Goal: Task Accomplishment & Management: Use online tool/utility

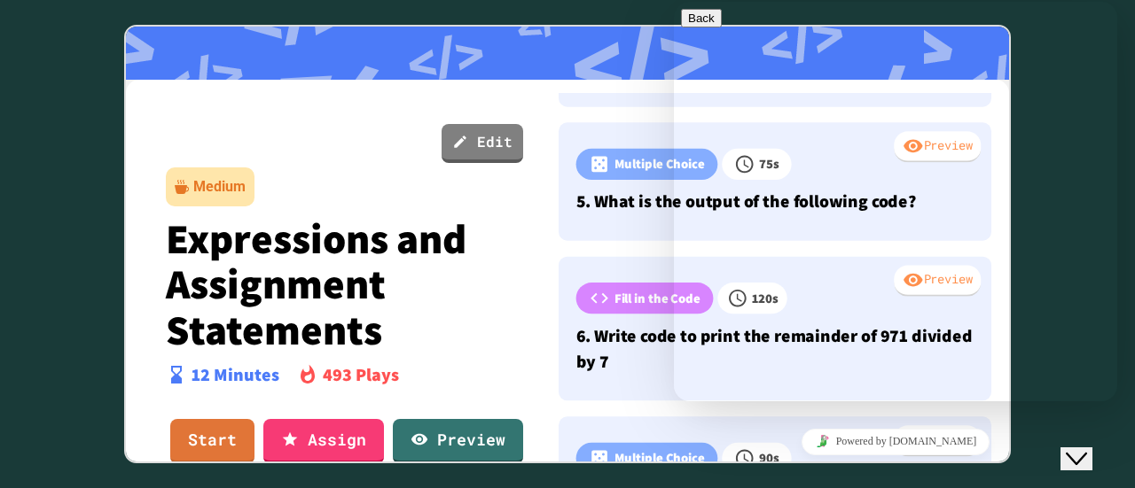
scroll to position [587, 0]
click at [68, 92] on div at bounding box center [567, 244] width 1135 height 488
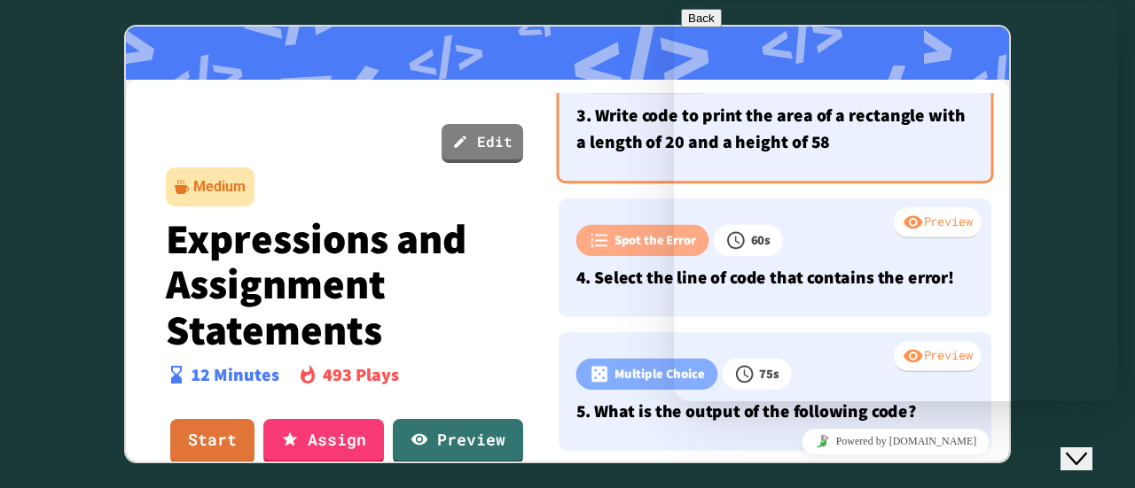
scroll to position [144, 0]
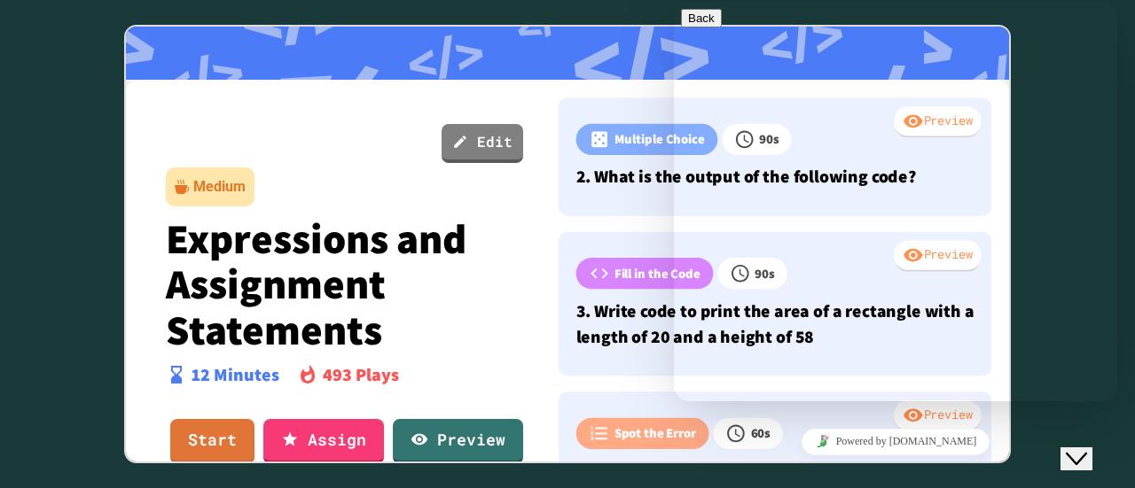
click at [1087, 449] on icon "Close Chat This icon closes the chat window." at bounding box center [1075, 459] width 21 height 21
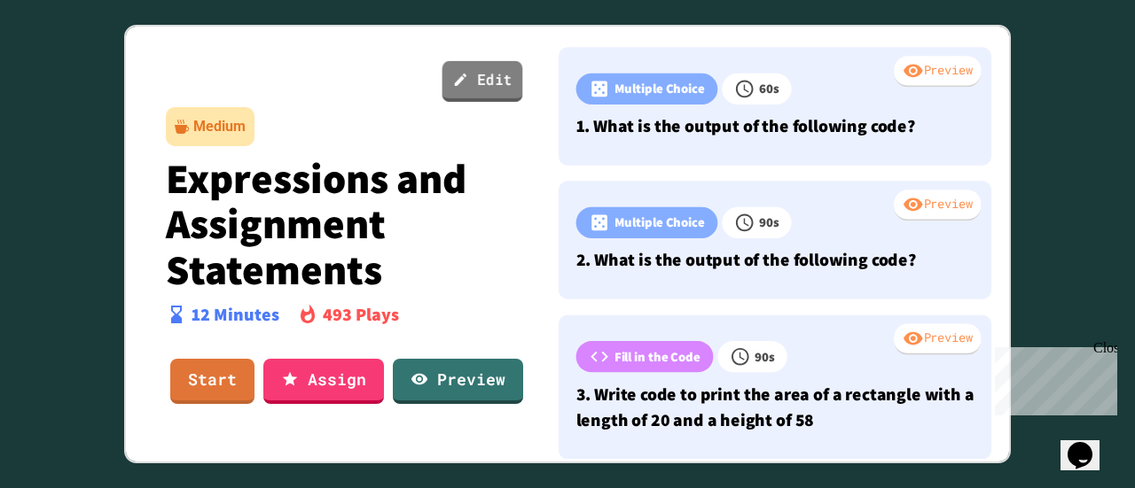
scroll to position [89, 0]
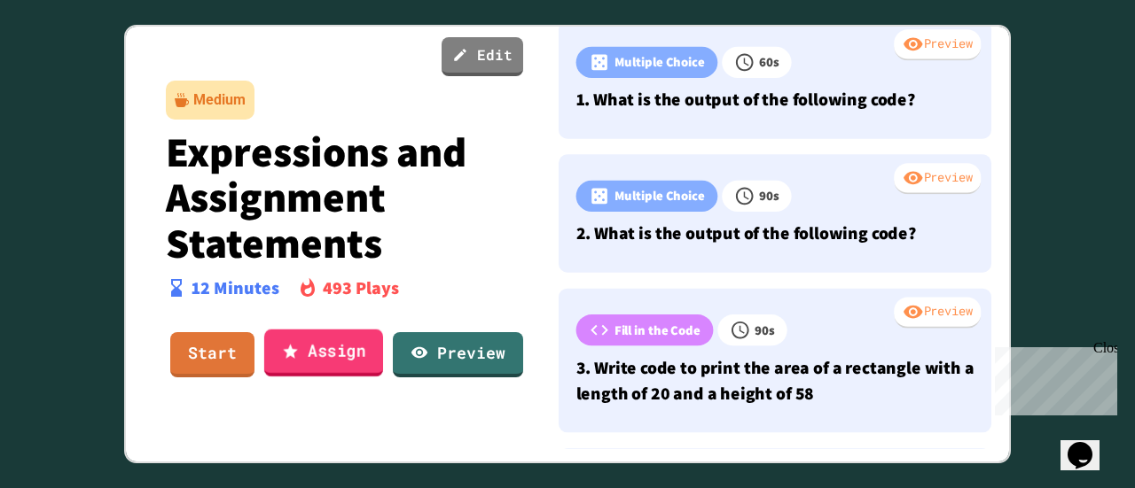
click at [318, 351] on link "Assign" at bounding box center [323, 353] width 119 height 48
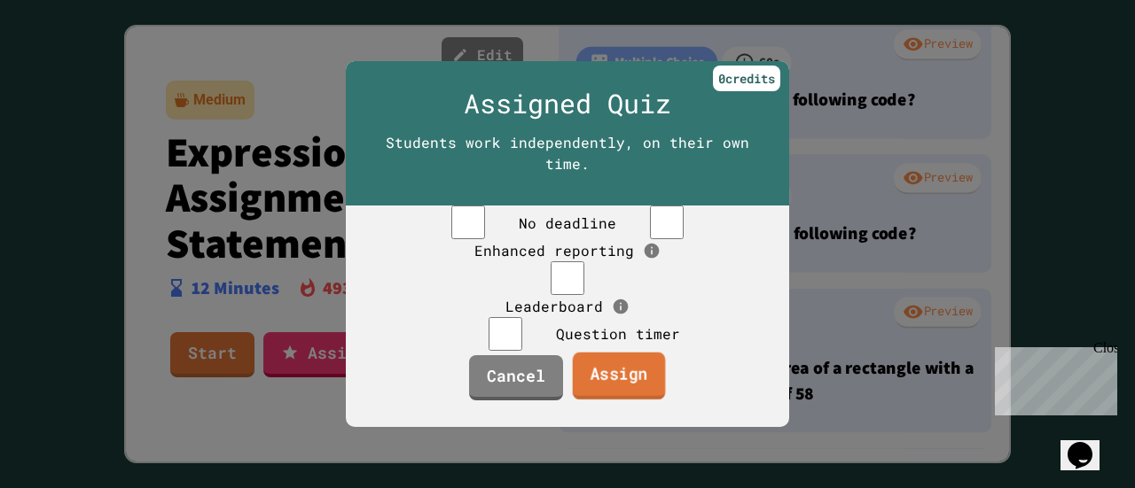
click at [633, 400] on link "Assign" at bounding box center [619, 376] width 93 height 48
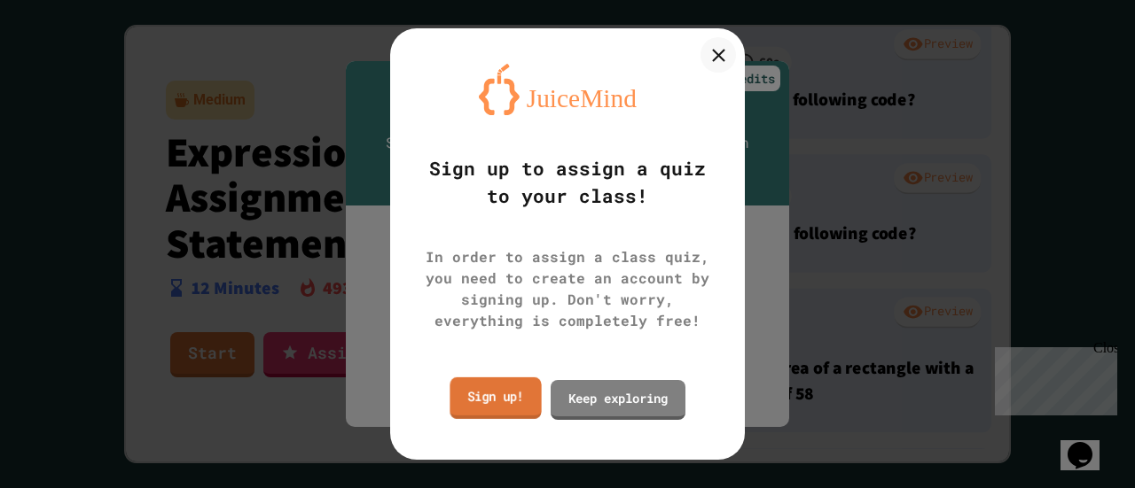
click at [513, 394] on link "Sign up!" at bounding box center [494, 399] width 91 height 42
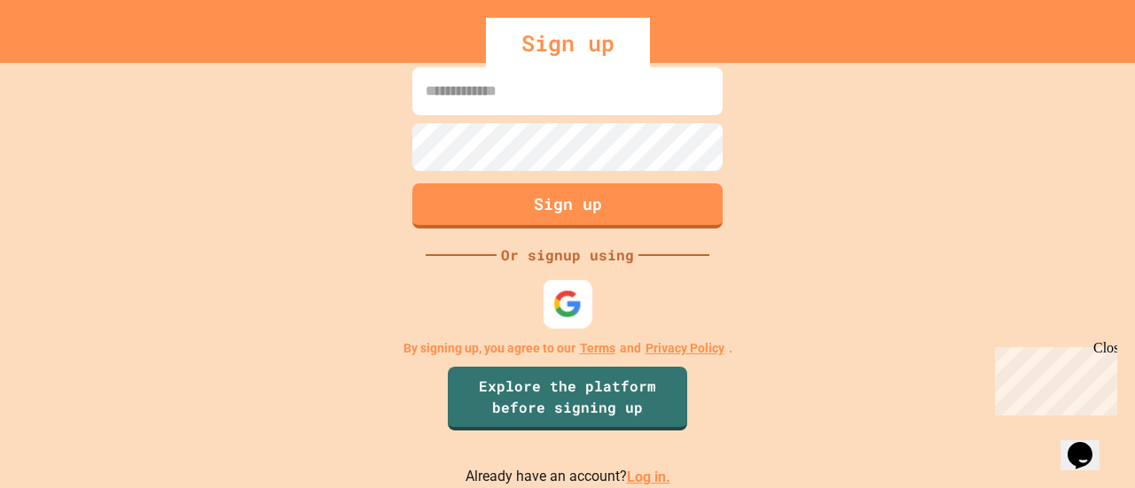
click at [562, 302] on img at bounding box center [567, 304] width 29 height 29
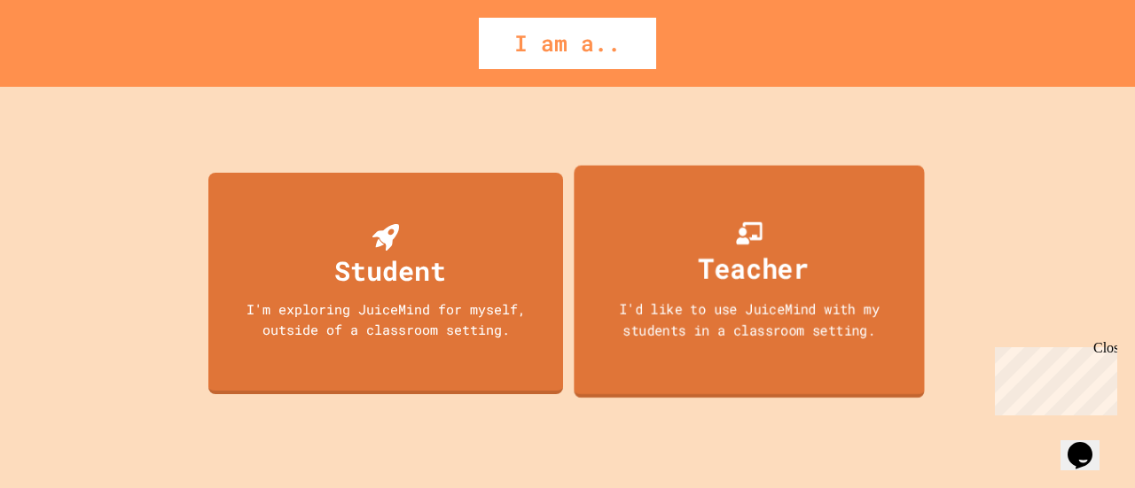
click at [800, 302] on div "I'd like to use JuiceMind with my students in a classroom setting." at bounding box center [749, 319] width 316 height 42
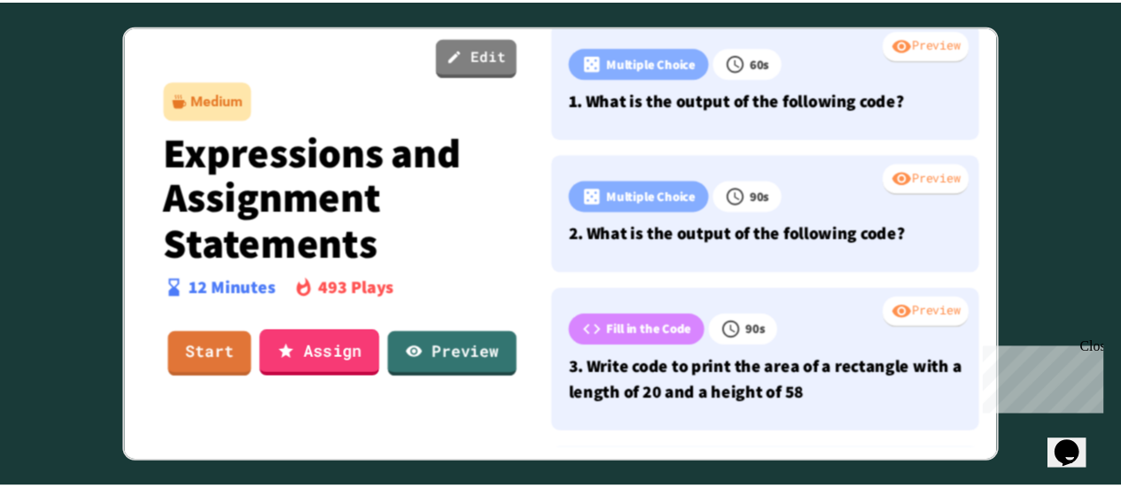
scroll to position [99, 0]
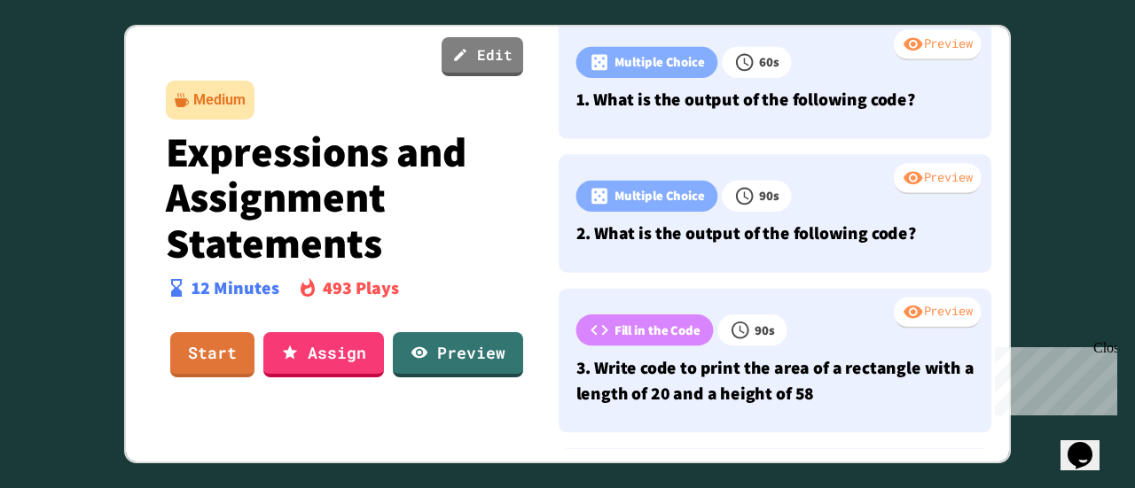
click at [1110, 349] on div "Close" at bounding box center [1104, 351] width 22 height 22
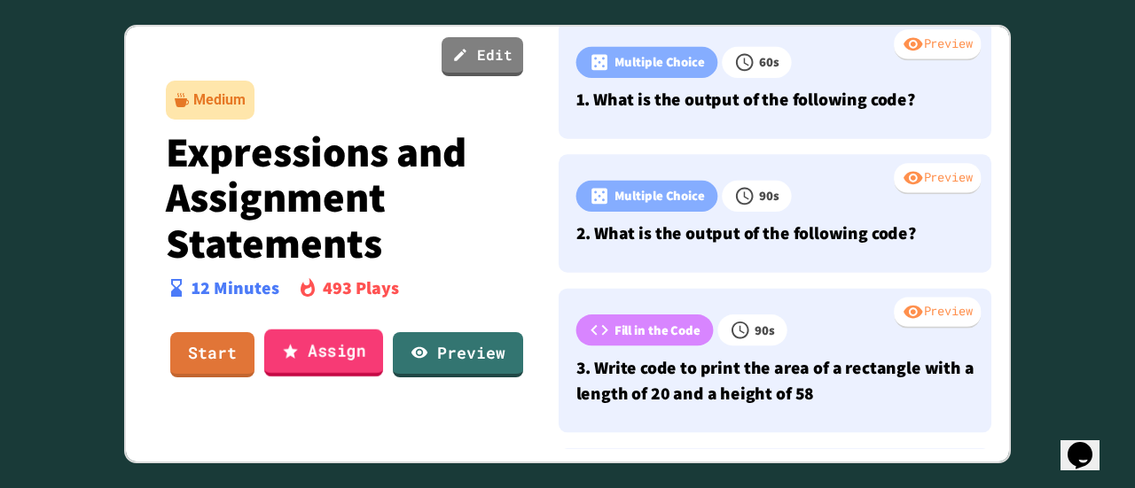
click at [340, 336] on link "Assign" at bounding box center [323, 353] width 119 height 48
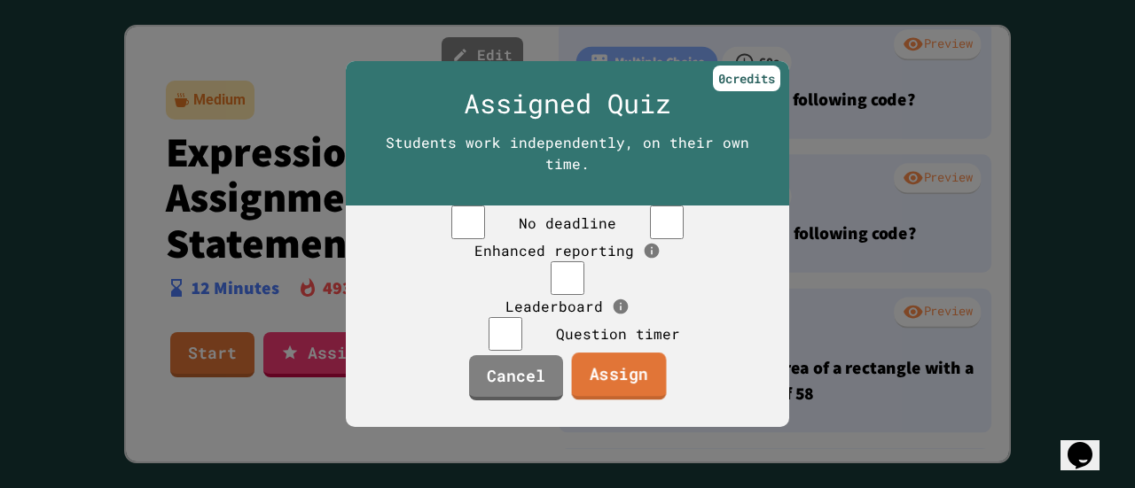
click at [627, 401] on link "Assign" at bounding box center [619, 377] width 95 height 48
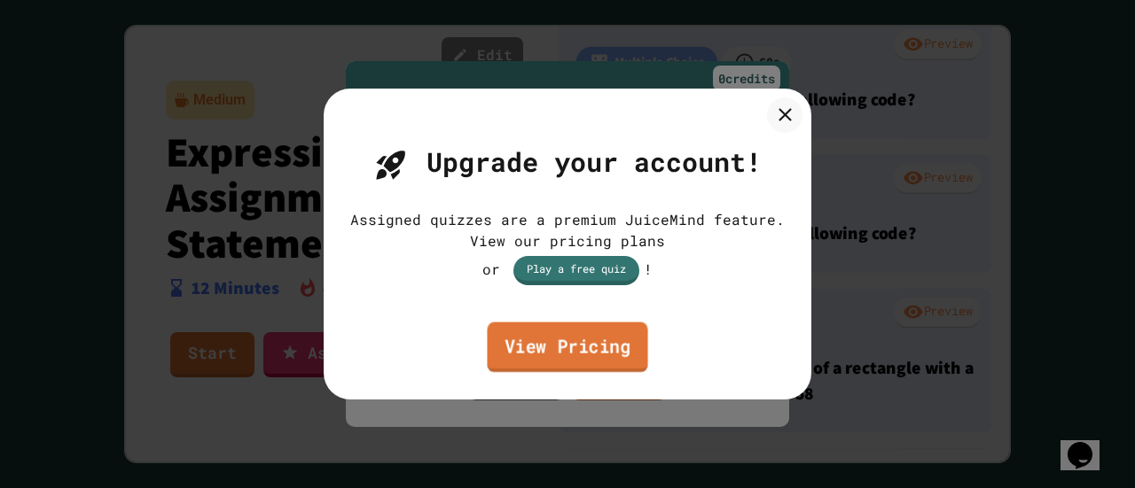
click at [535, 355] on link "View Pricing" at bounding box center [567, 348] width 160 height 51
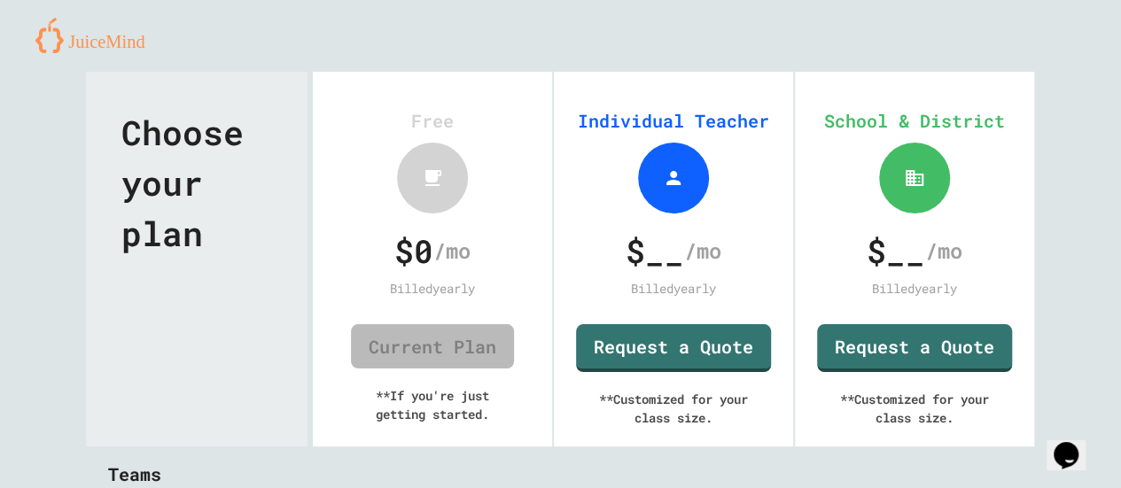
click at [401, 352] on link "Current Plan" at bounding box center [432, 346] width 163 height 44
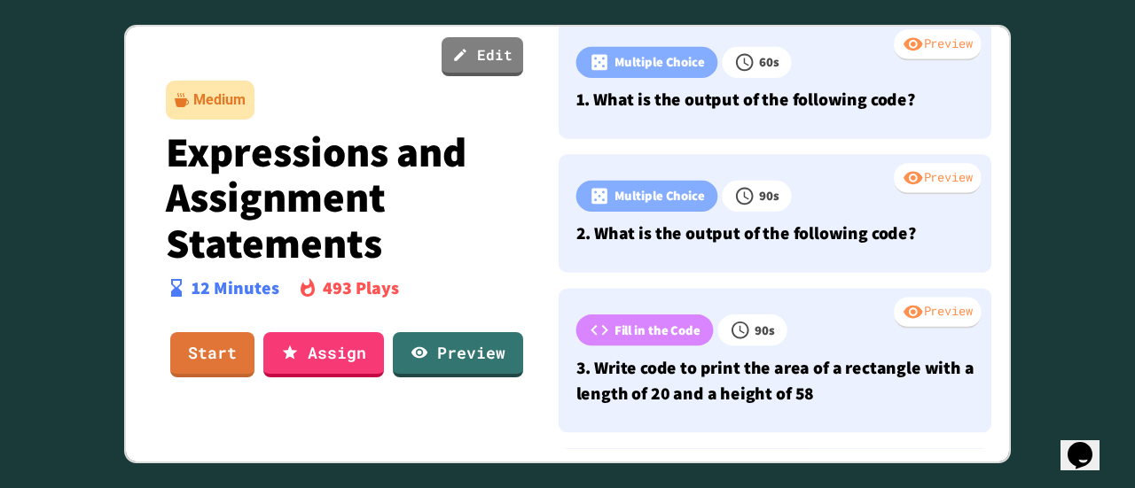
scroll to position [99, 0]
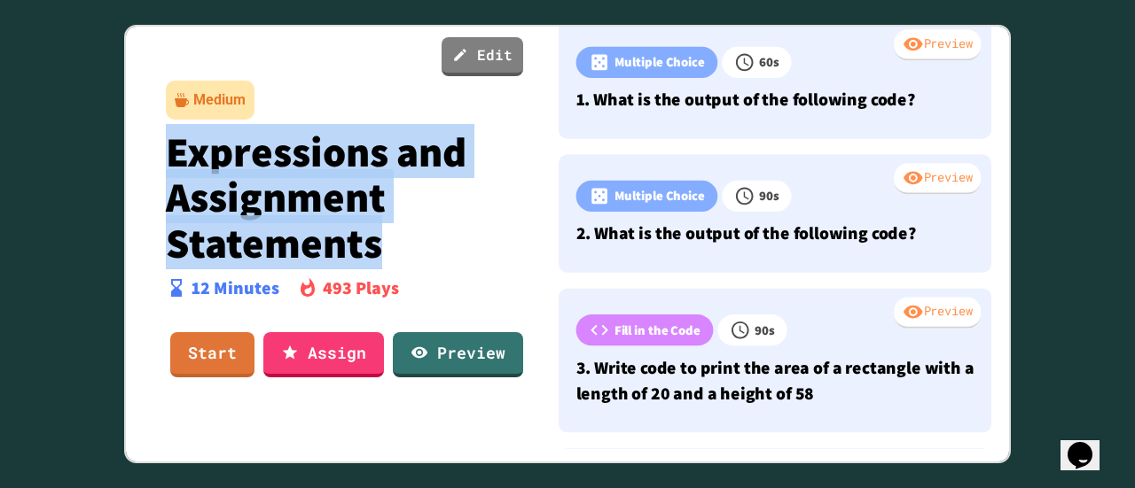
drag, startPoint x: 375, startPoint y: 240, endPoint x: 159, endPoint y: 152, distance: 233.7
click at [159, 152] on div "Edit Medium Expressions and Assignment Statements 12 Minutes 493 Plays Start As…" at bounding box center [342, 227] width 406 height 443
copy p "Expressions and Assignment Statements"
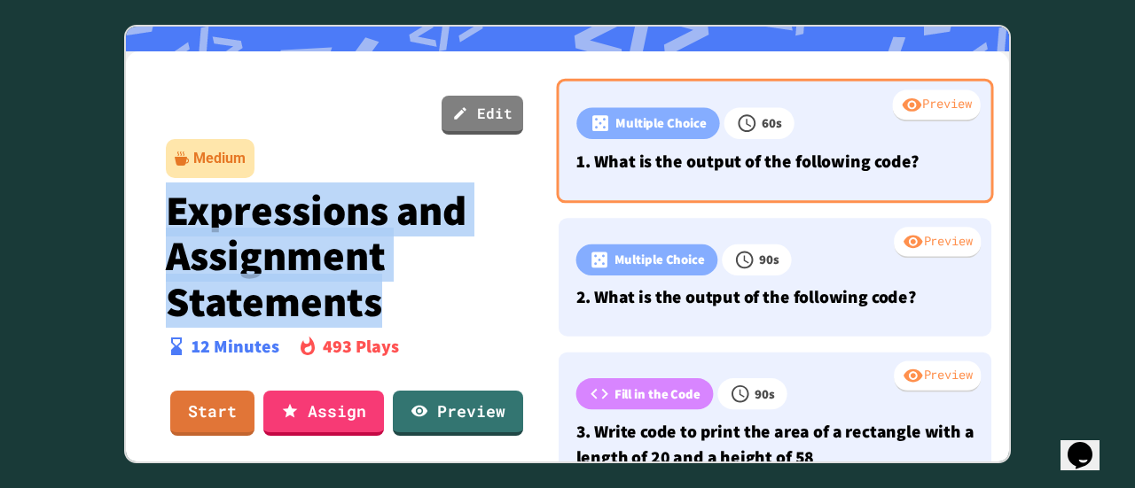
scroll to position [0, 0]
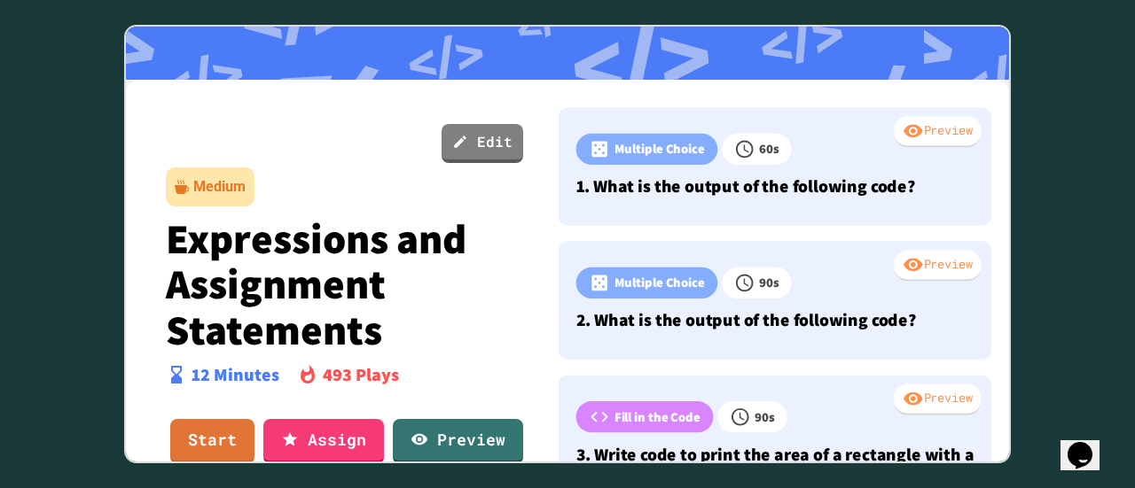
click at [842, 47] on div at bounding box center [567, 53] width 883 height 53
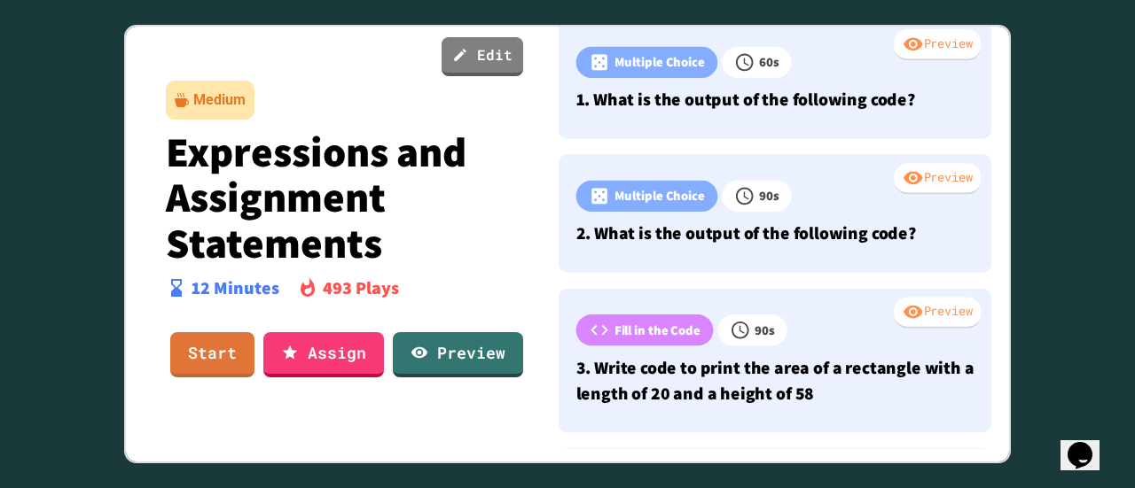
scroll to position [99, 0]
drag, startPoint x: 1133, startPoint y: 104, endPoint x: 1108, endPoint y: 102, distance: 24.9
click at [1124, 105] on div at bounding box center [567, 244] width 1135 height 488
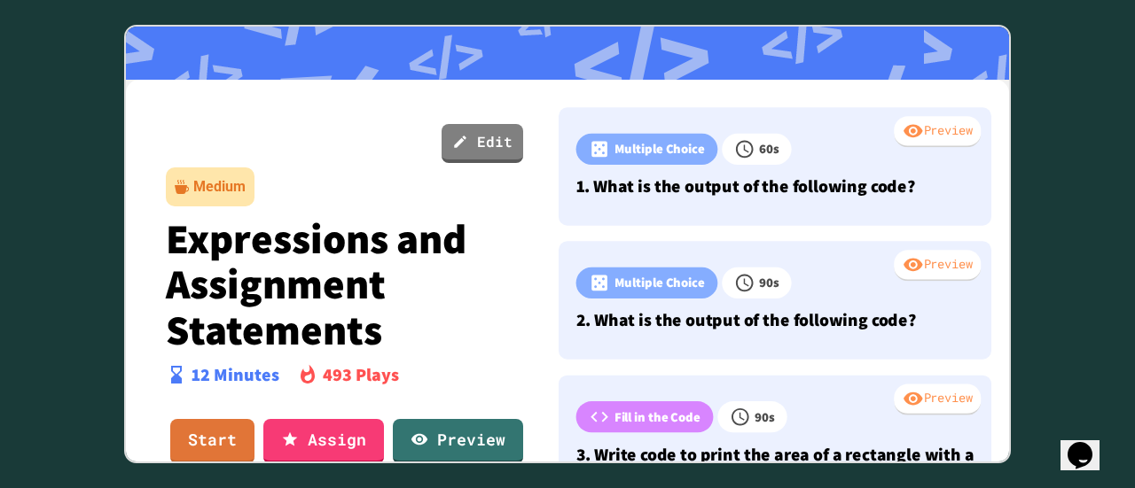
scroll to position [0, 0]
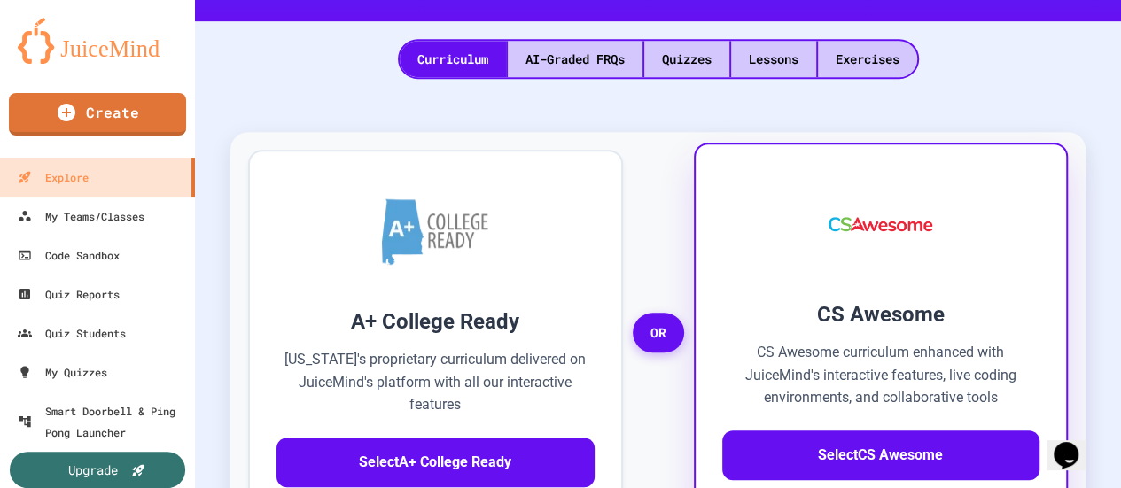
scroll to position [443, 0]
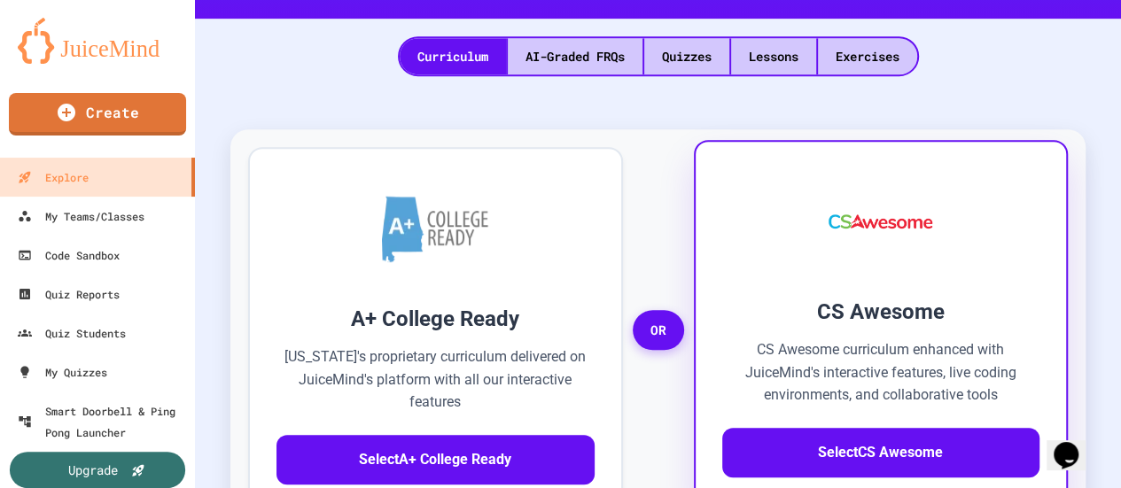
click at [854, 246] on img at bounding box center [880, 221] width 139 height 106
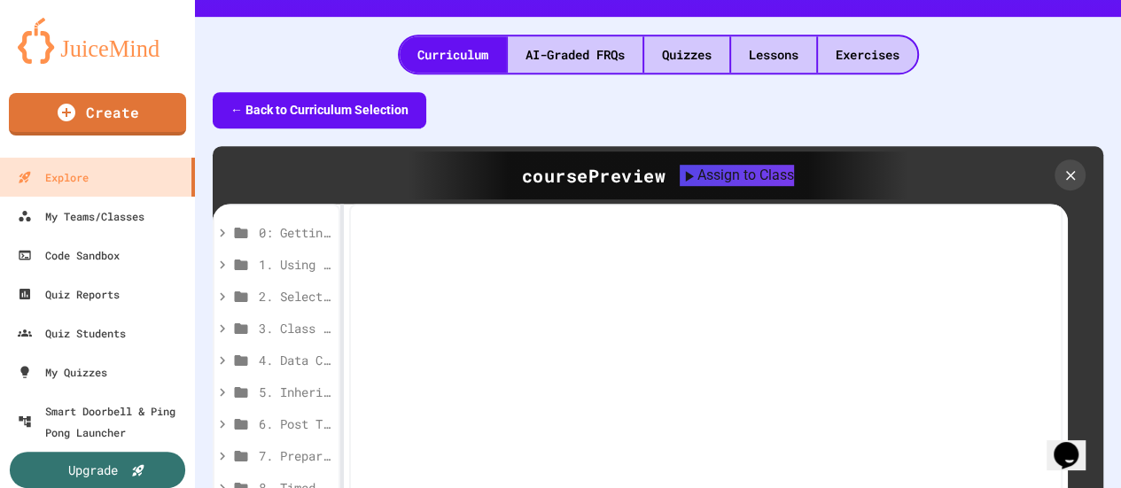
scroll to position [443, 0]
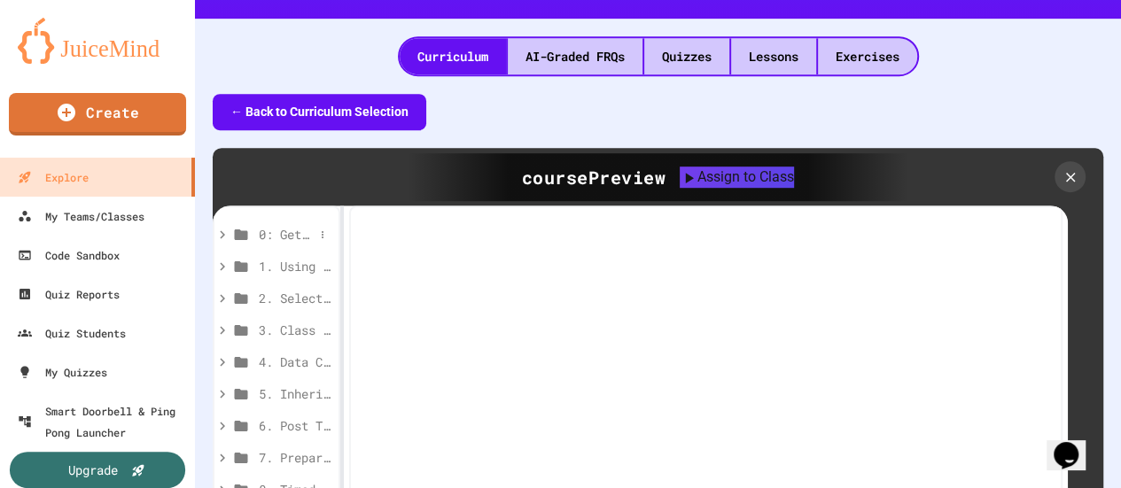
click at [243, 236] on icon at bounding box center [241, 235] width 13 height 11
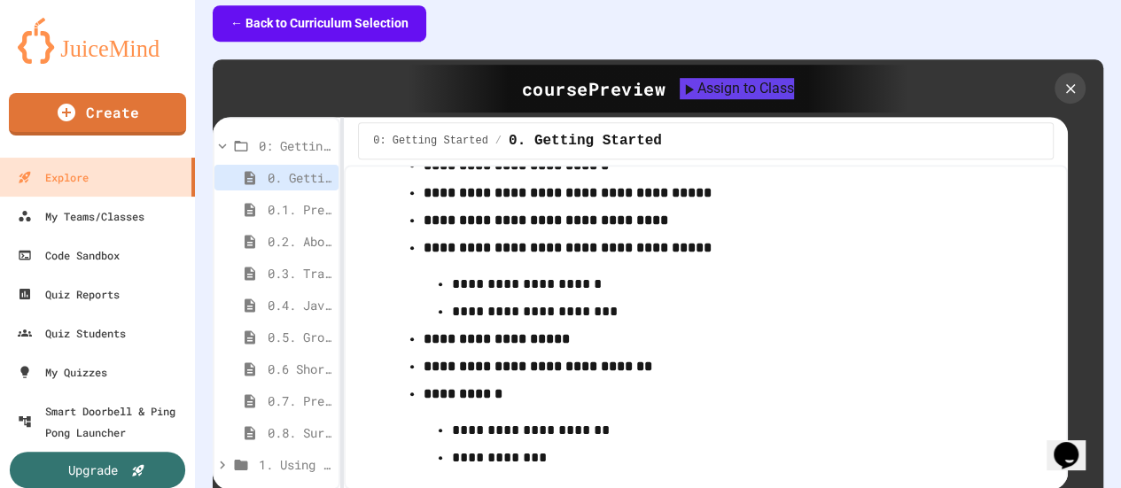
scroll to position [177, 0]
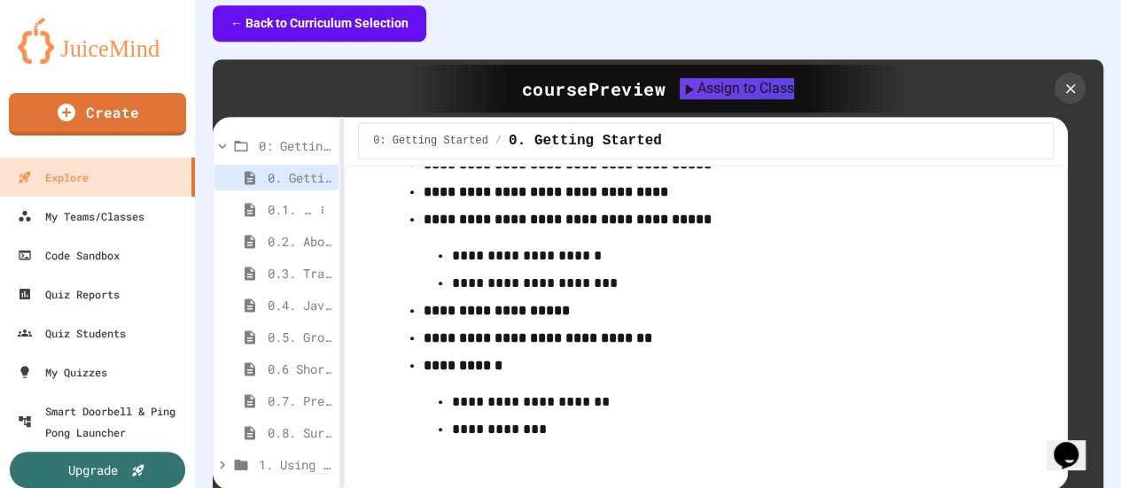
click at [285, 204] on span "0.1. Preface" at bounding box center [291, 209] width 46 height 19
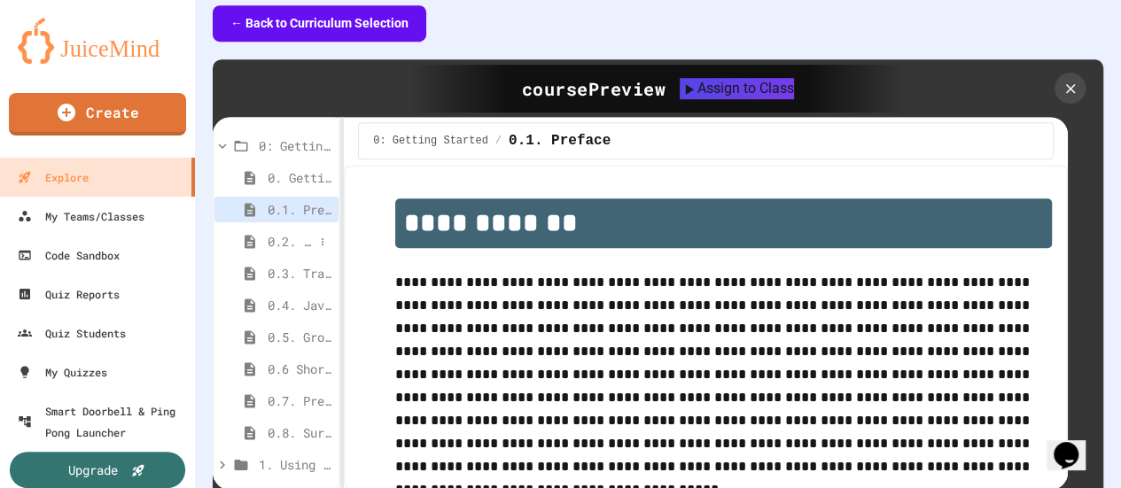
click at [285, 237] on span "0.2. About the AP CSA Exam" at bounding box center [291, 241] width 46 height 19
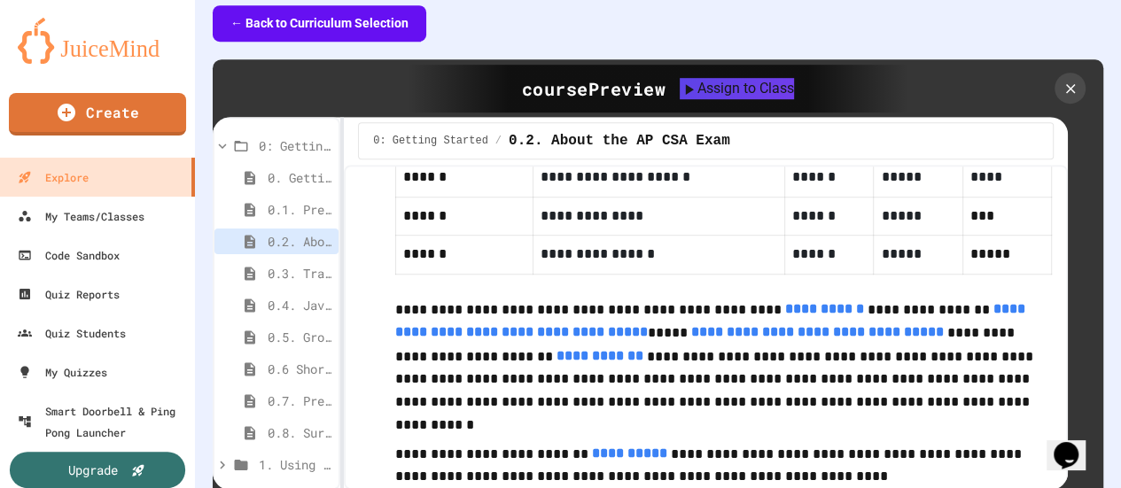
scroll to position [1471, 0]
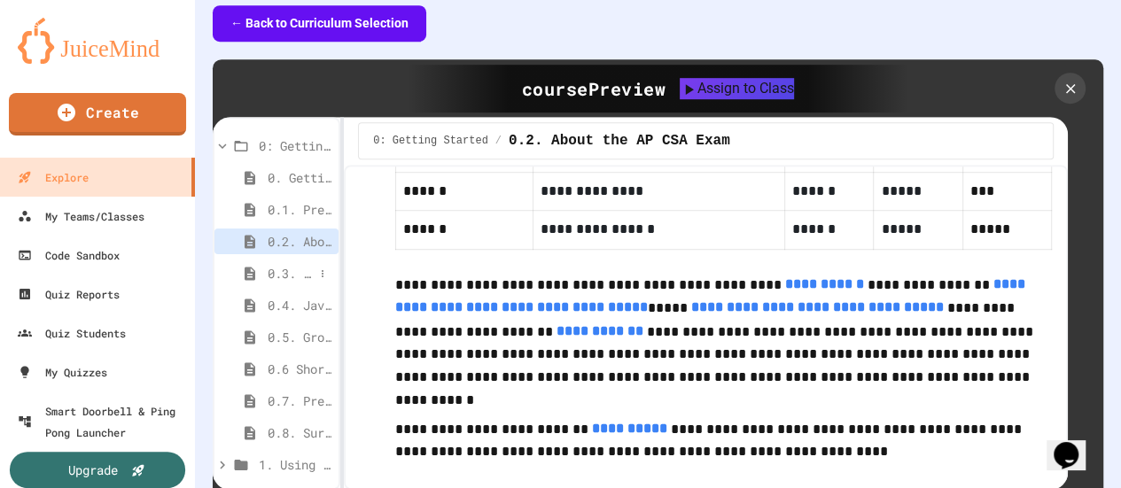
click at [288, 272] on span "0.3. Transitioning from AP CSP to AP CSA" at bounding box center [291, 273] width 46 height 19
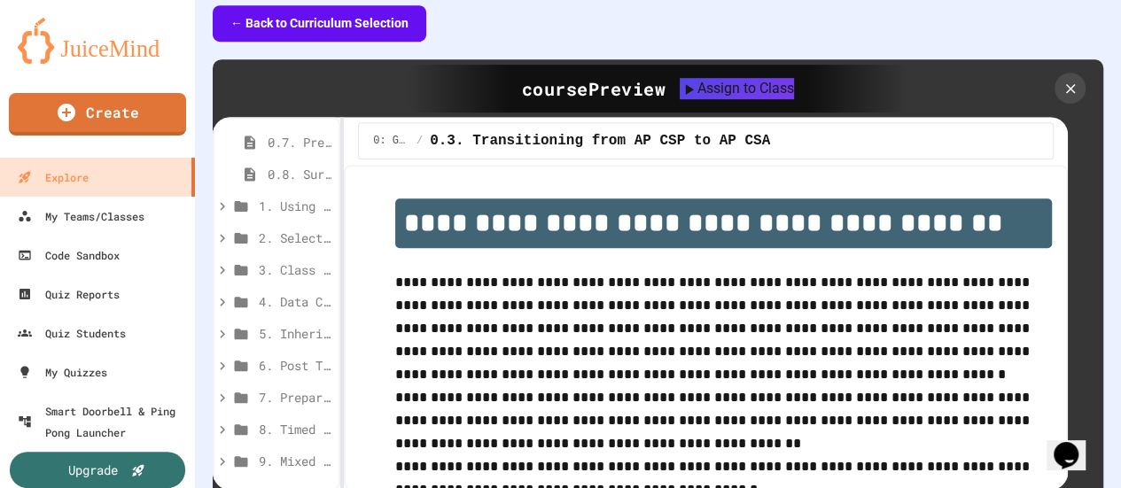
scroll to position [266, 0]
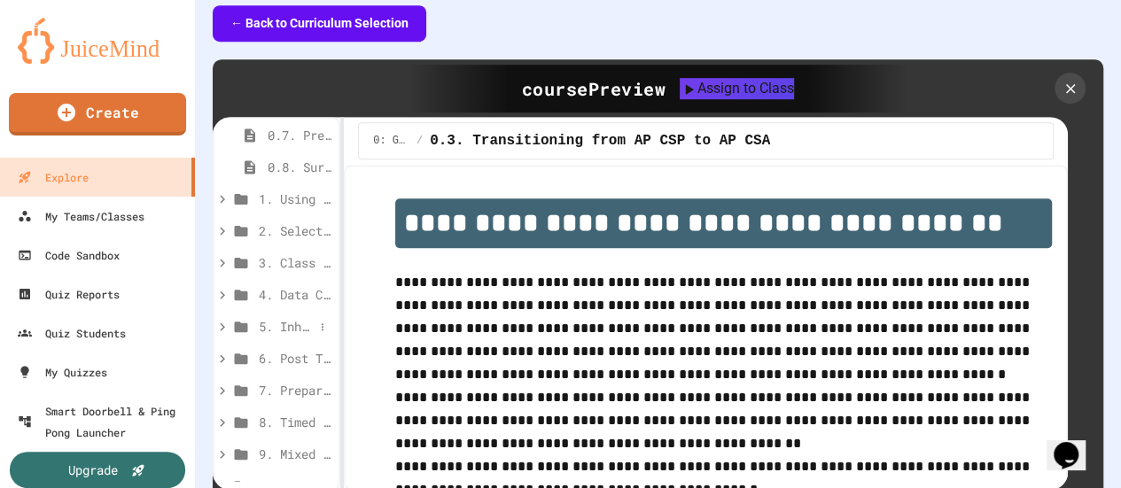
click at [271, 316] on div "5. Inheritance (optional)" at bounding box center [277, 327] width 124 height 26
click at [277, 325] on span "5. Inheritance (optional)" at bounding box center [286, 326] width 55 height 19
click at [277, 325] on span "5. Inheritance (optional)" at bounding box center [295, 326] width 73 height 19
click at [282, 355] on span "5.1. Inheritance, Superclass, Subclass" at bounding box center [291, 358] width 44 height 19
click at [275, 357] on span "5.1. Inheritance, Superclass, Subclass" at bounding box center [291, 358] width 44 height 19
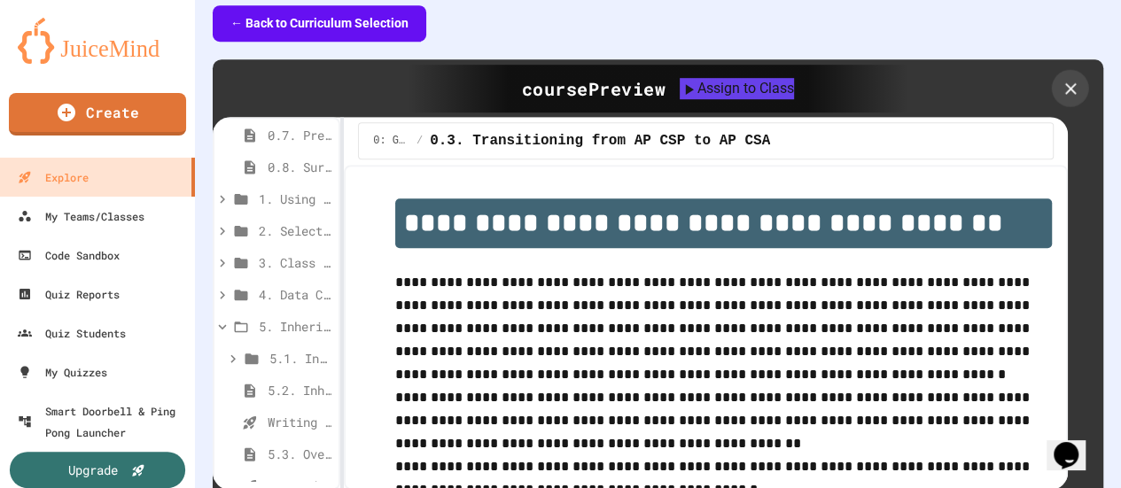
click at [1061, 86] on icon at bounding box center [1071, 89] width 20 height 20
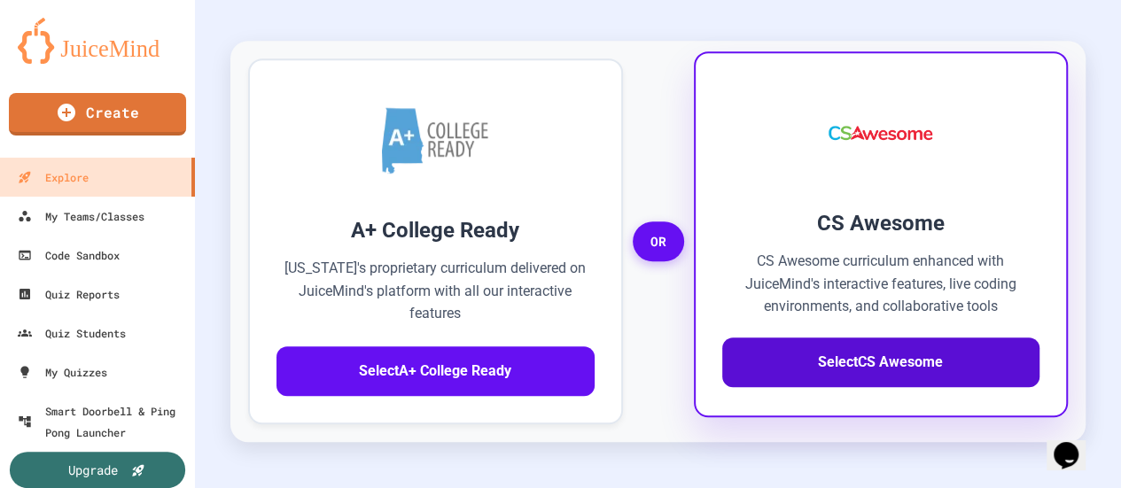
click at [883, 374] on button "Select CS Awesome" at bounding box center [881, 363] width 318 height 50
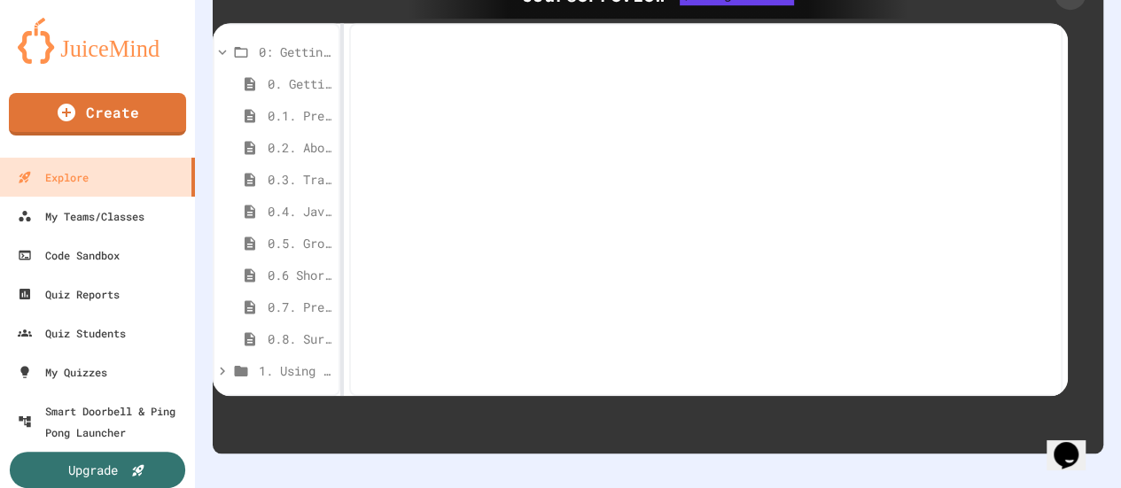
scroll to position [443, 0]
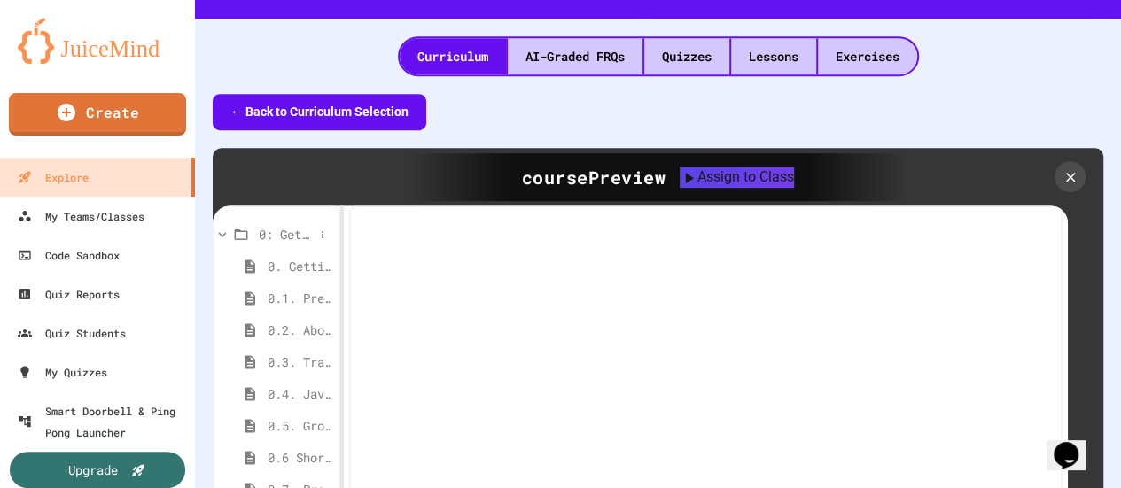
click at [222, 232] on icon at bounding box center [223, 235] width 16 height 16
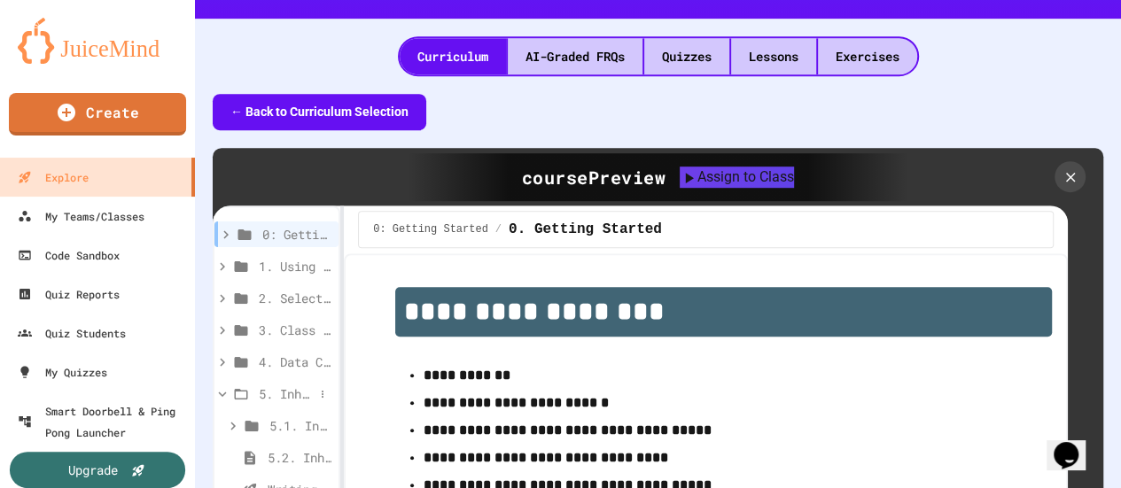
click at [284, 393] on span "5. Inheritance (optional)" at bounding box center [286, 394] width 55 height 19
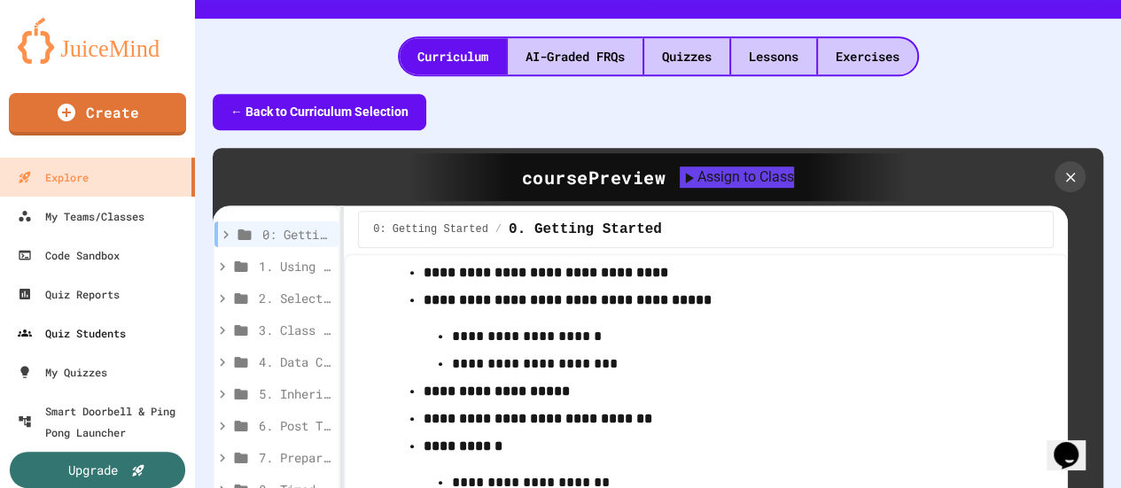
scroll to position [204, 0]
click at [226, 398] on icon at bounding box center [223, 394] width 16 height 16
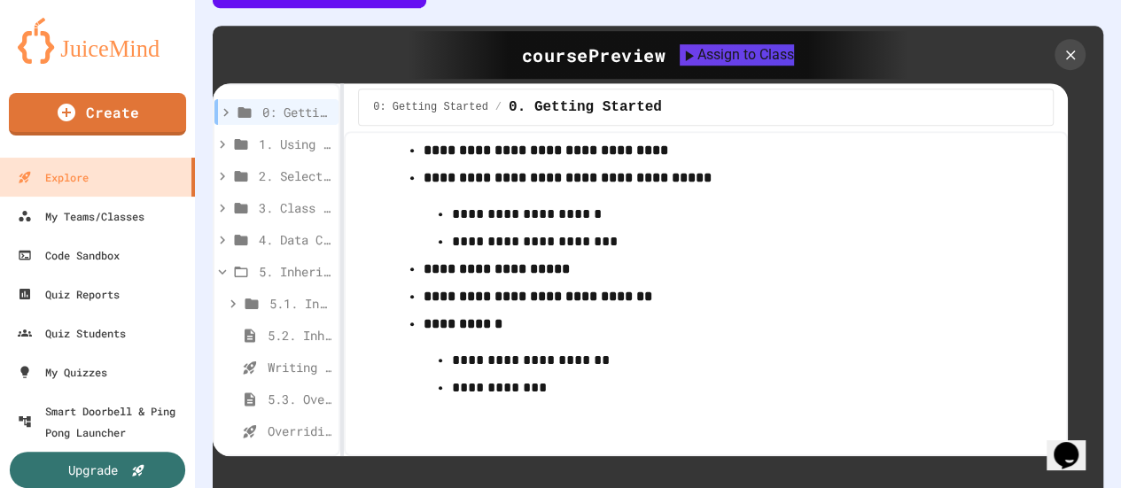
scroll to position [594, 0]
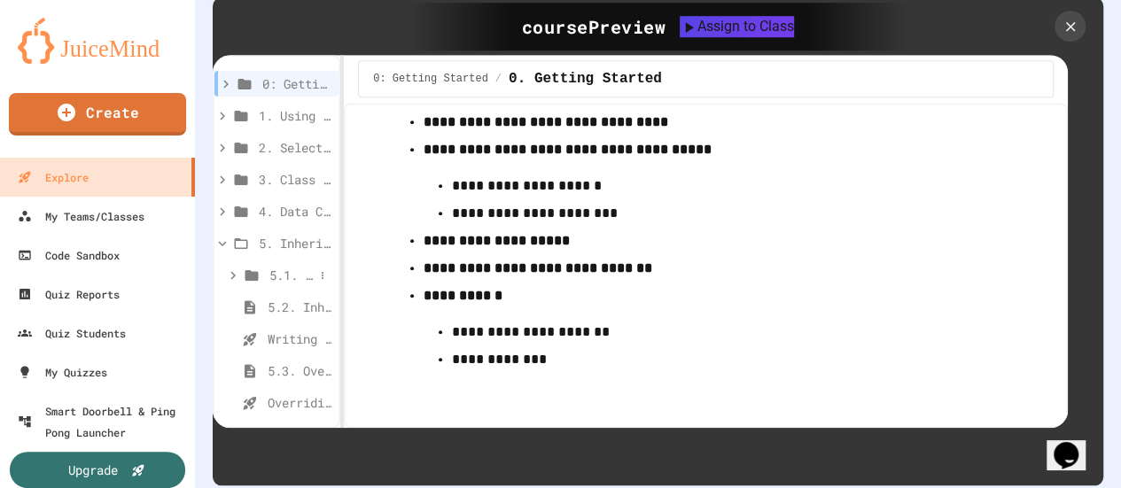
click at [291, 279] on span "5.1. Inheritance, Superclass, Subclass" at bounding box center [291, 275] width 44 height 19
click at [292, 309] on span "5.1. Inheritance, Superclass, Subclass" at bounding box center [295, 307] width 35 height 19
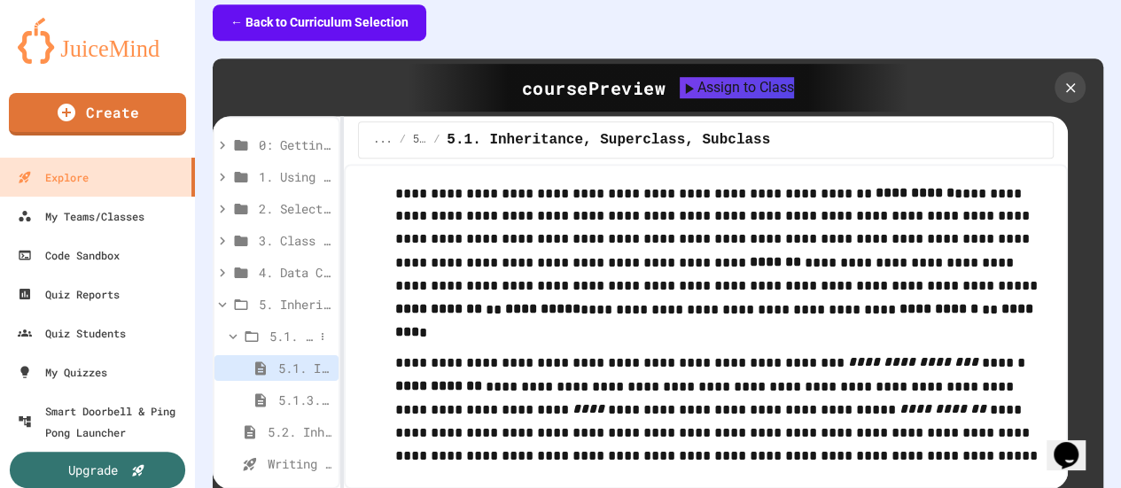
scroll to position [505, 0]
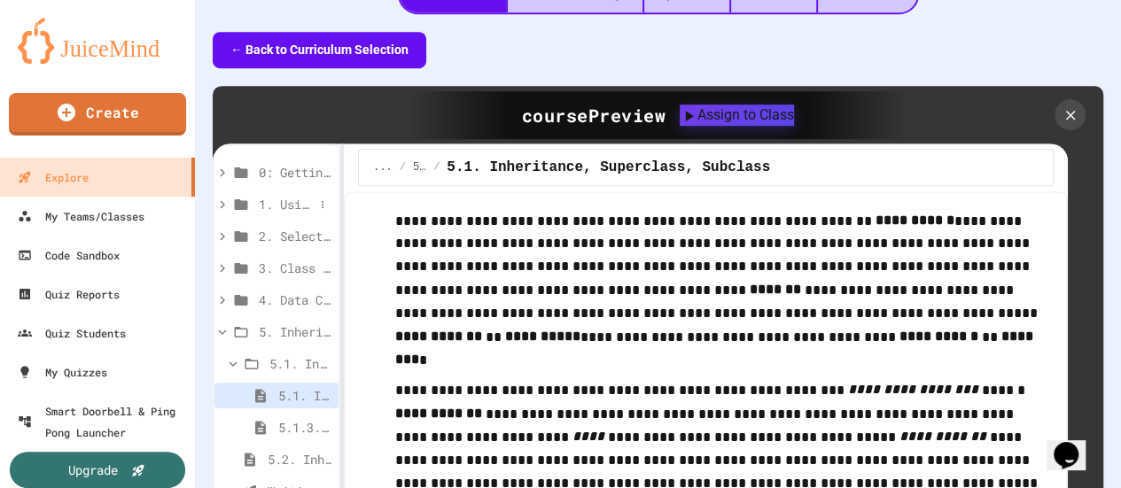
click at [289, 210] on span "1. Using Objects and Methods" at bounding box center [286, 204] width 55 height 19
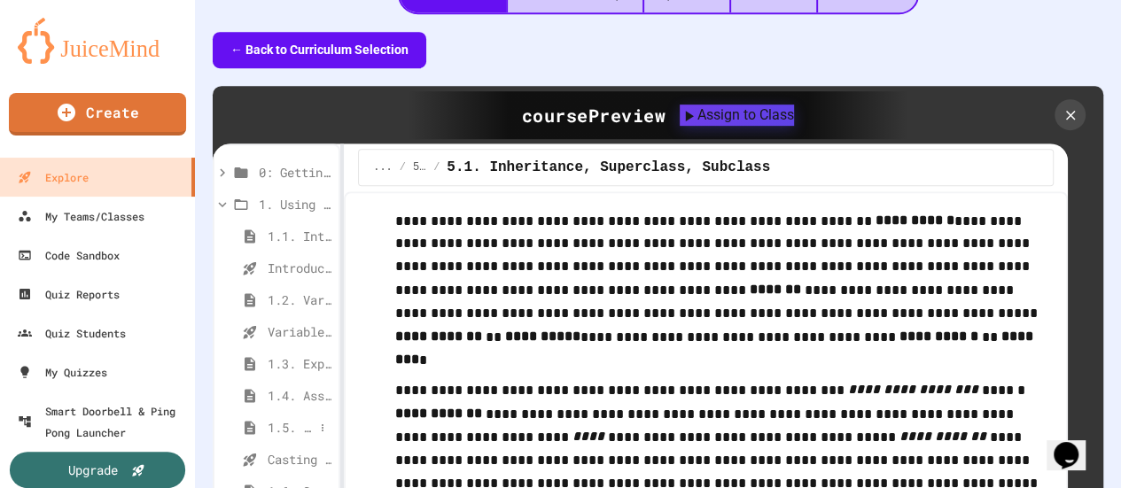
click at [285, 417] on div "1.5. Casting and Ranges of Values" at bounding box center [277, 428] width 124 height 26
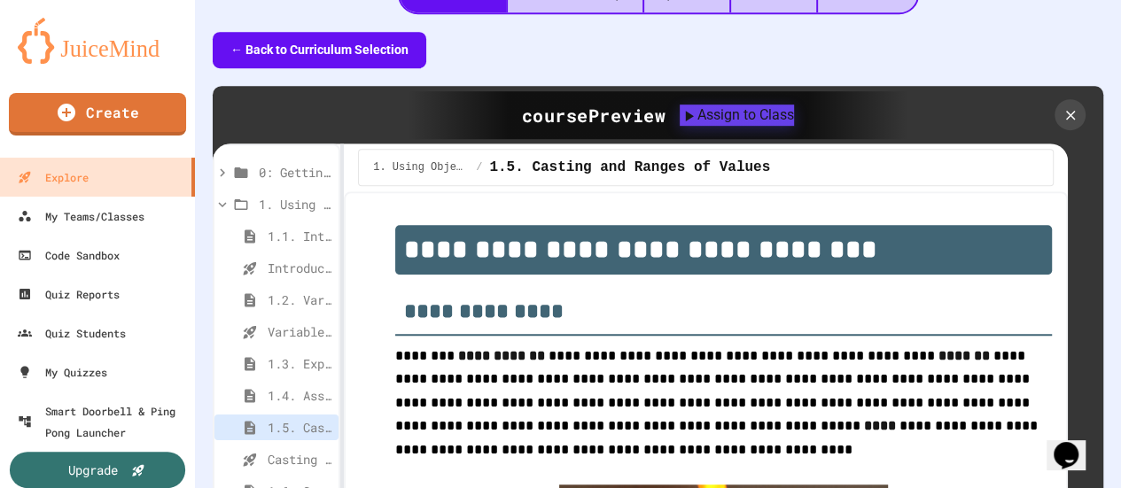
scroll to position [594, 0]
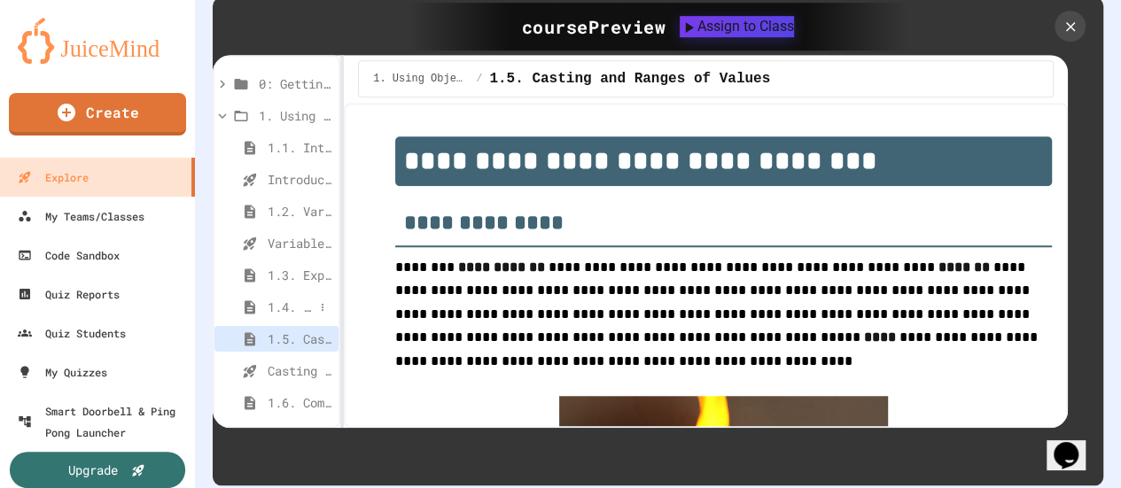
click at [277, 315] on span "1.4. Assignment and Input" at bounding box center [291, 307] width 46 height 19
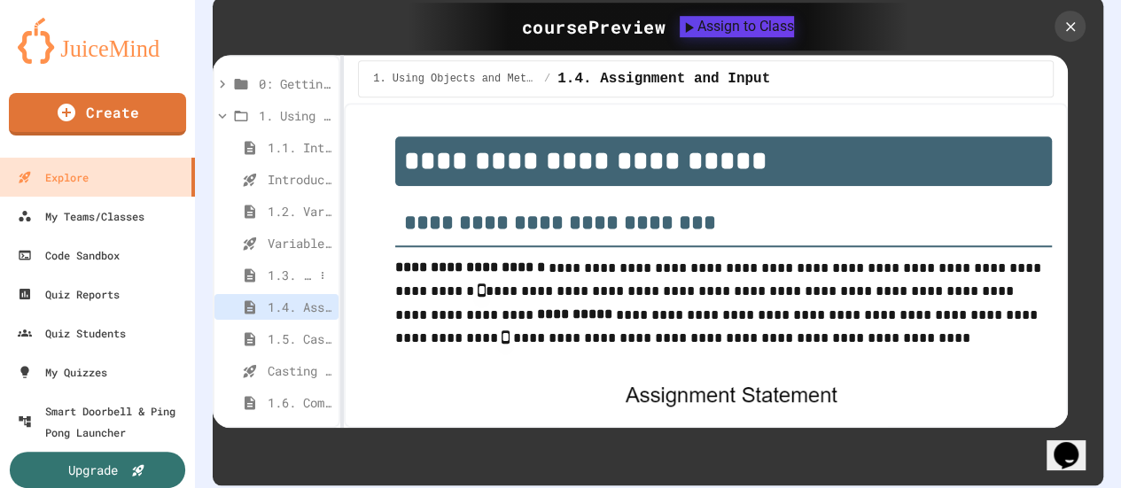
click at [290, 284] on span "1.3. Expressions and Output [New]" at bounding box center [291, 275] width 46 height 19
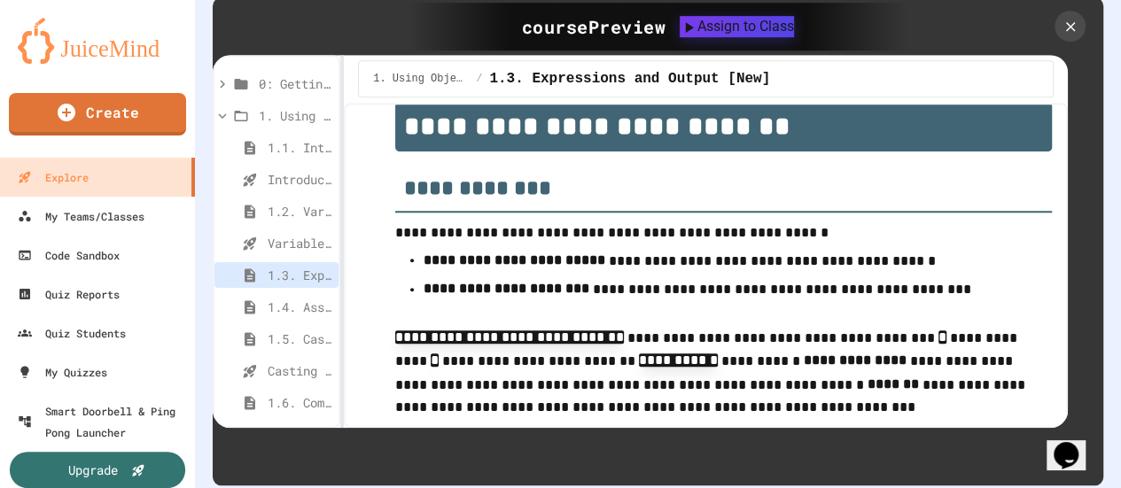
scroll to position [89, 0]
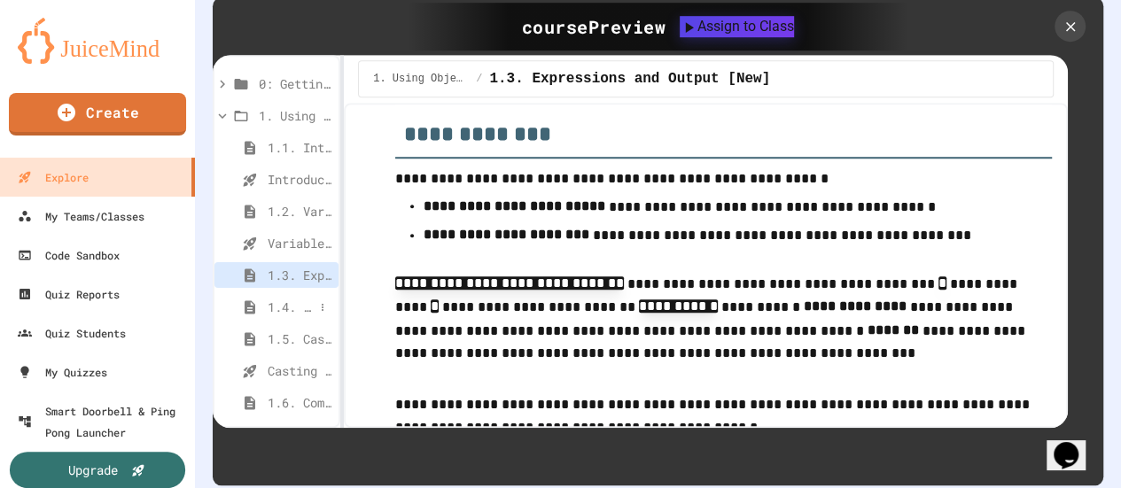
click at [275, 313] on span "1.4. Assignment and Input" at bounding box center [291, 307] width 46 height 19
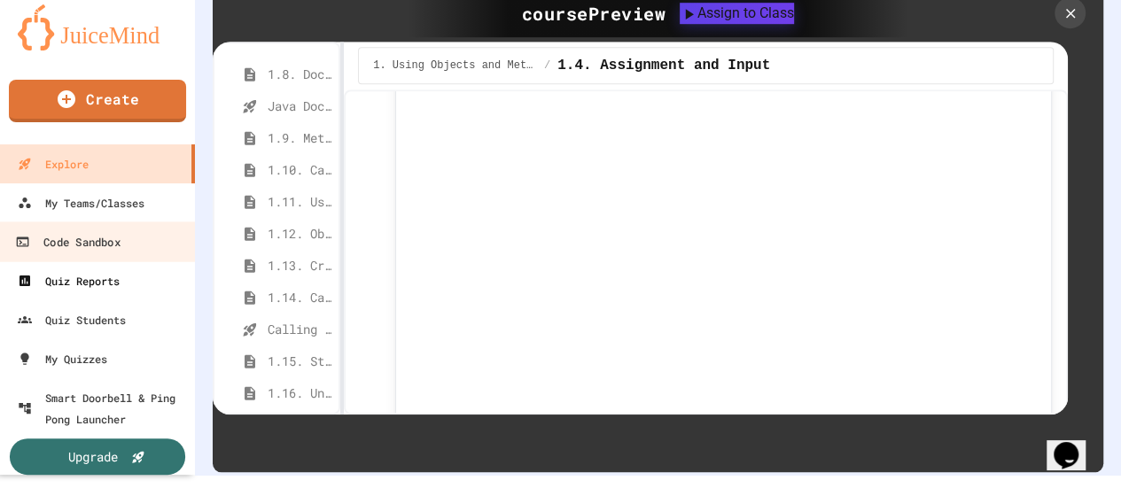
scroll to position [18, 0]
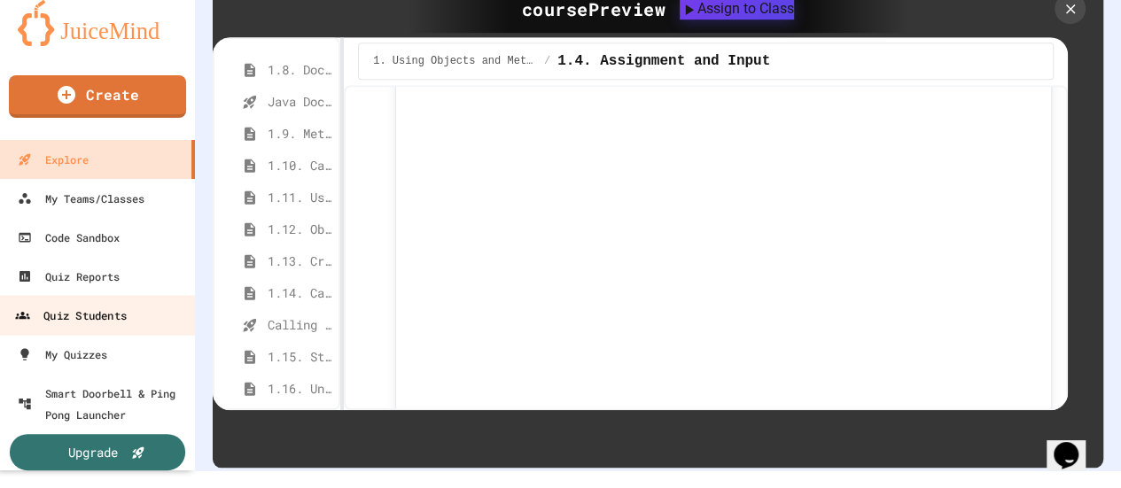
click at [110, 314] on div "Quiz Students" at bounding box center [71, 316] width 112 height 22
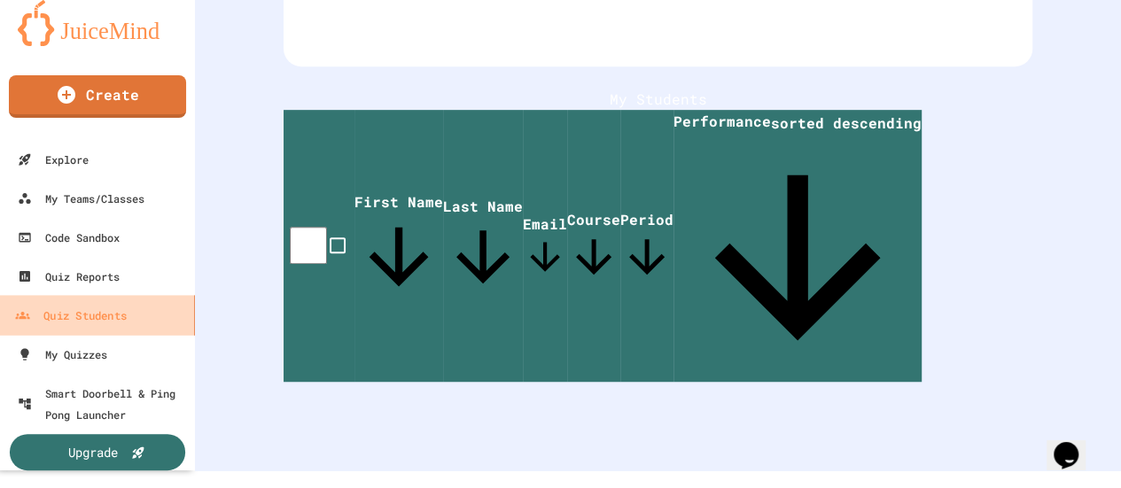
scroll to position [353, 0]
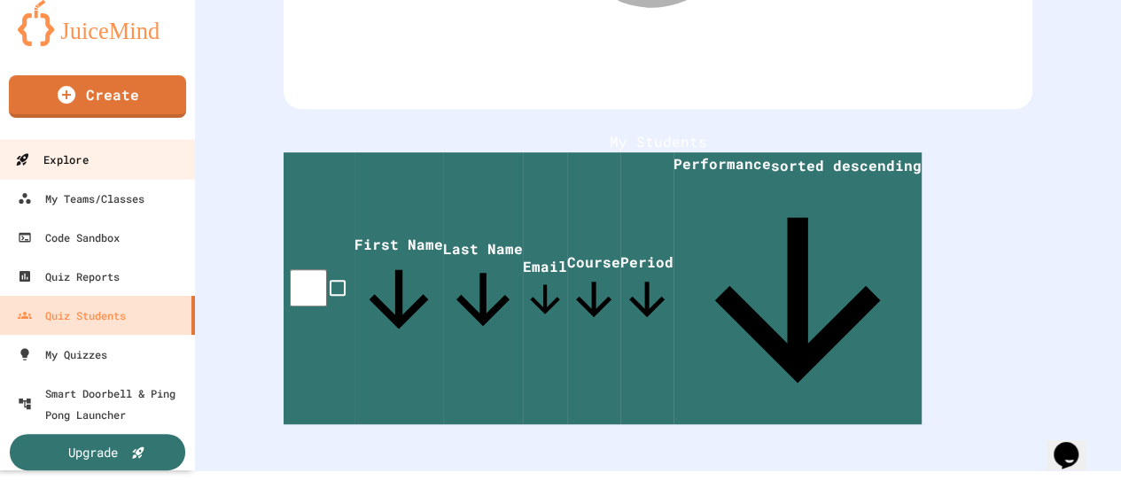
click at [82, 152] on div "Explore" at bounding box center [51, 160] width 73 height 22
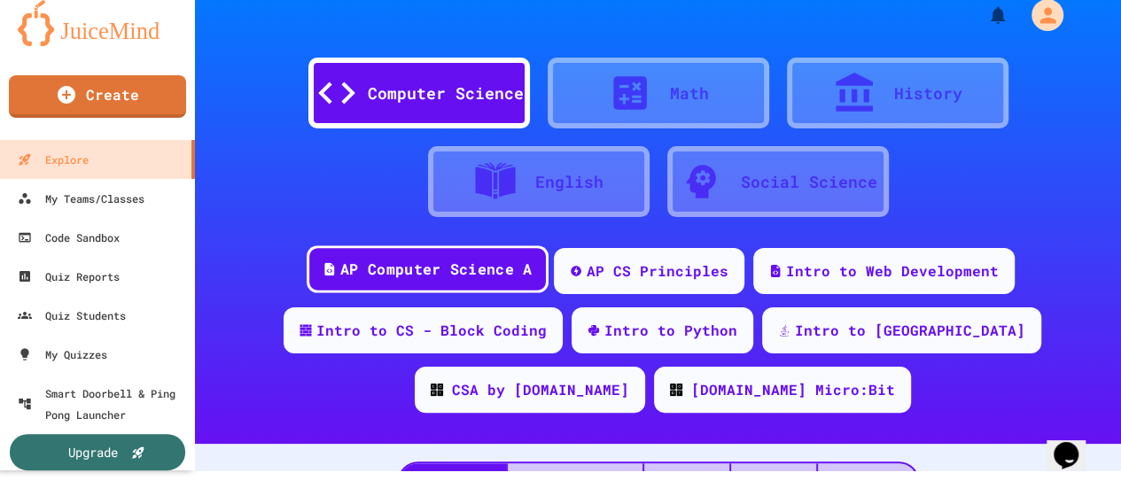
click at [394, 283] on div "AP Computer Science A" at bounding box center [428, 270] width 242 height 48
click at [393, 279] on div "AP Computer Science A" at bounding box center [435, 270] width 191 height 22
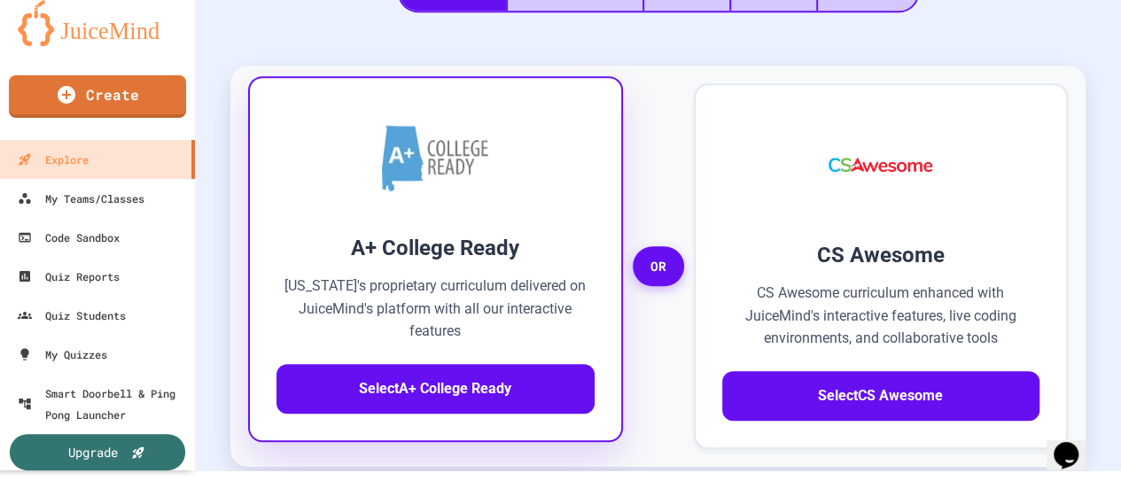
scroll to position [266, 0]
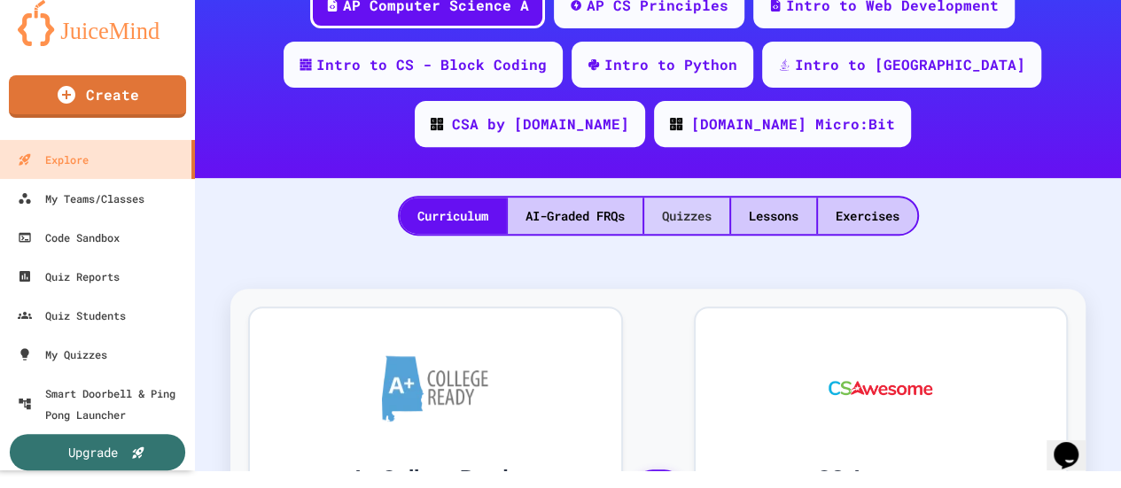
click at [667, 217] on div "Quizzes" at bounding box center [686, 216] width 85 height 36
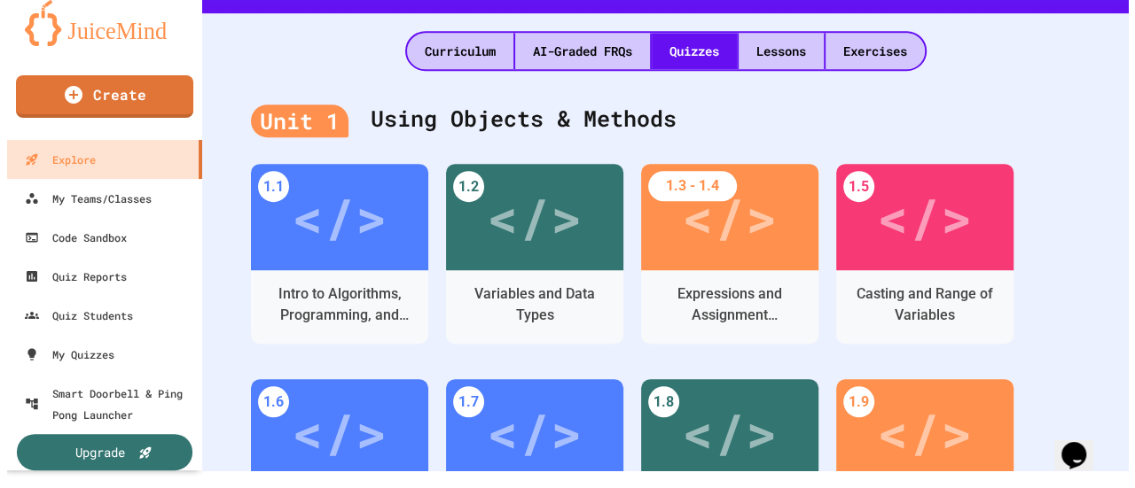
scroll to position [443, 0]
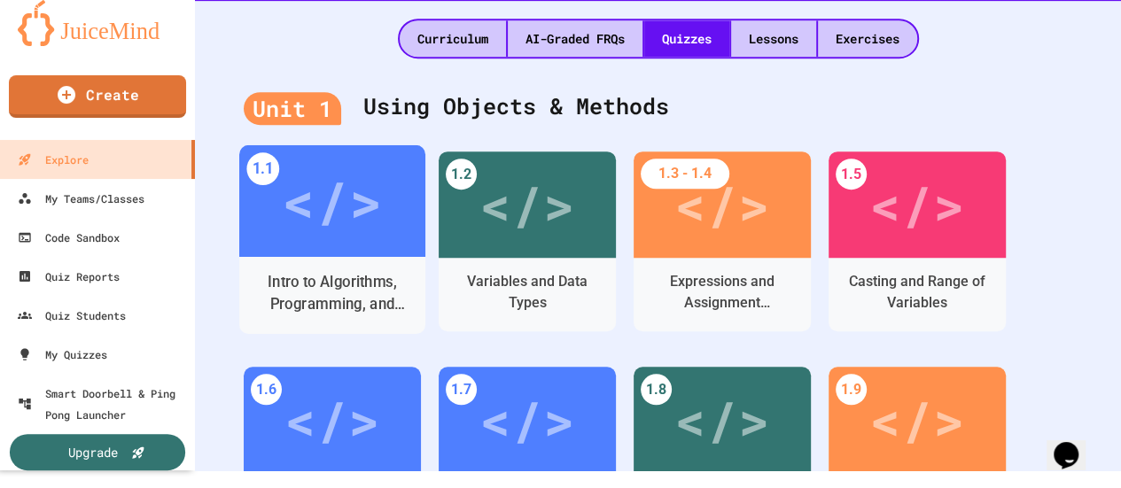
click at [286, 236] on div "</>" at bounding box center [332, 202] width 100 height 84
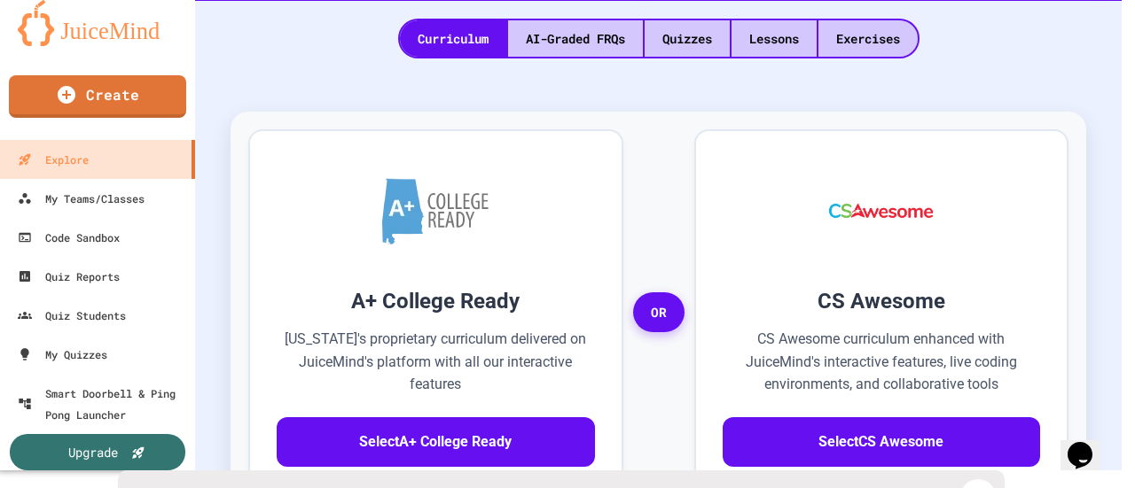
click at [970, 484] on icon at bounding box center [977, 497] width 27 height 27
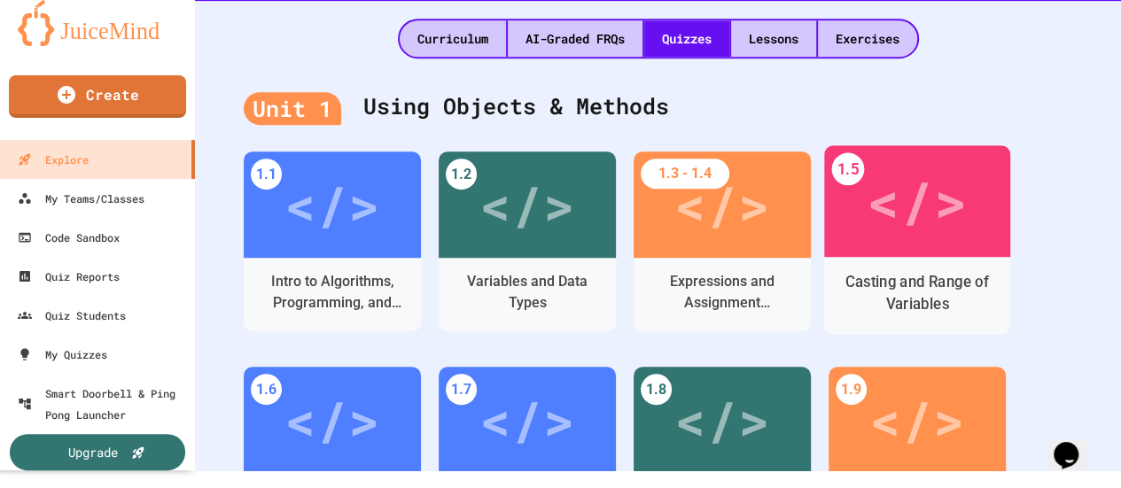
click at [975, 219] on div "</>" at bounding box center [917, 201] width 186 height 112
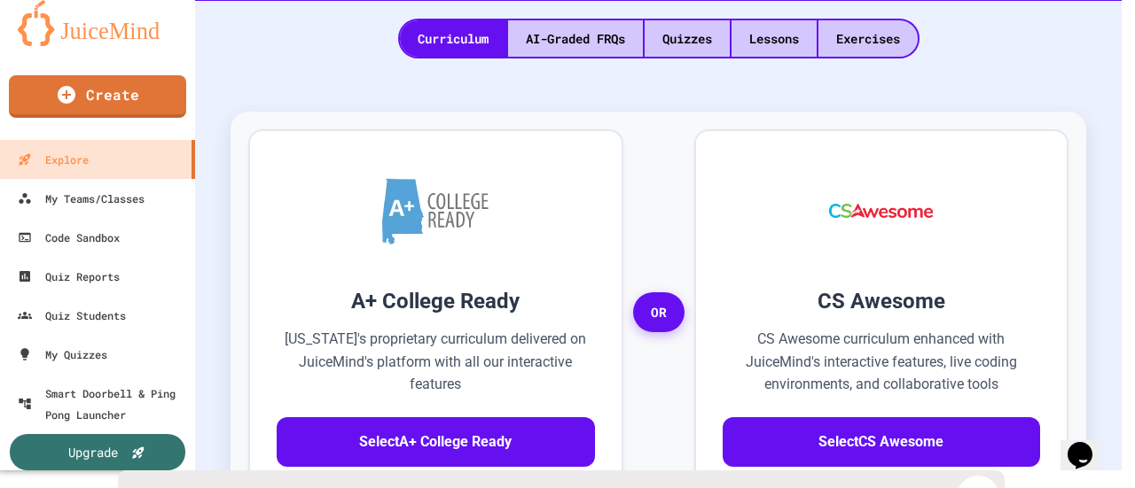
click at [965, 484] on icon at bounding box center [977, 497] width 27 height 27
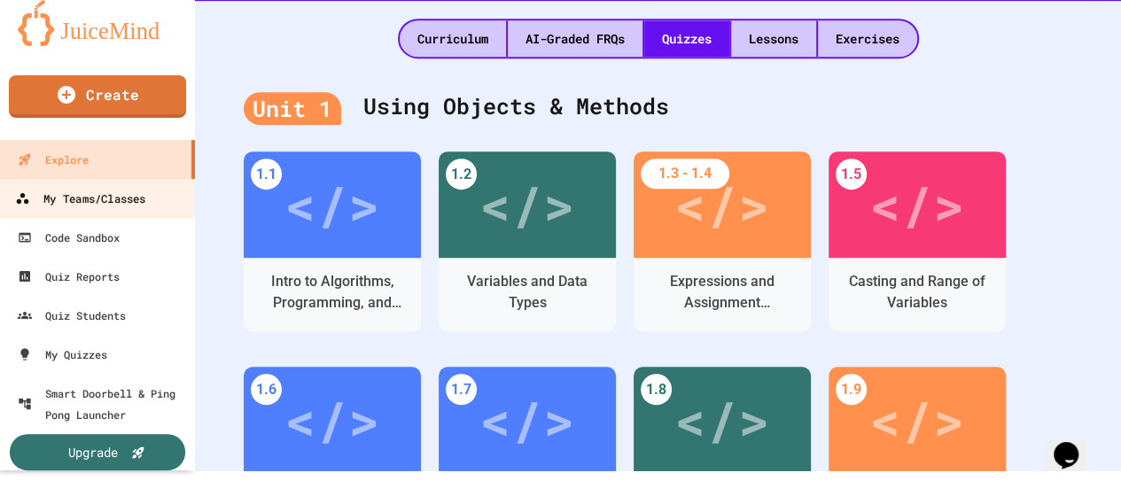
click at [110, 197] on div "My Teams/Classes" at bounding box center [80, 199] width 130 height 22
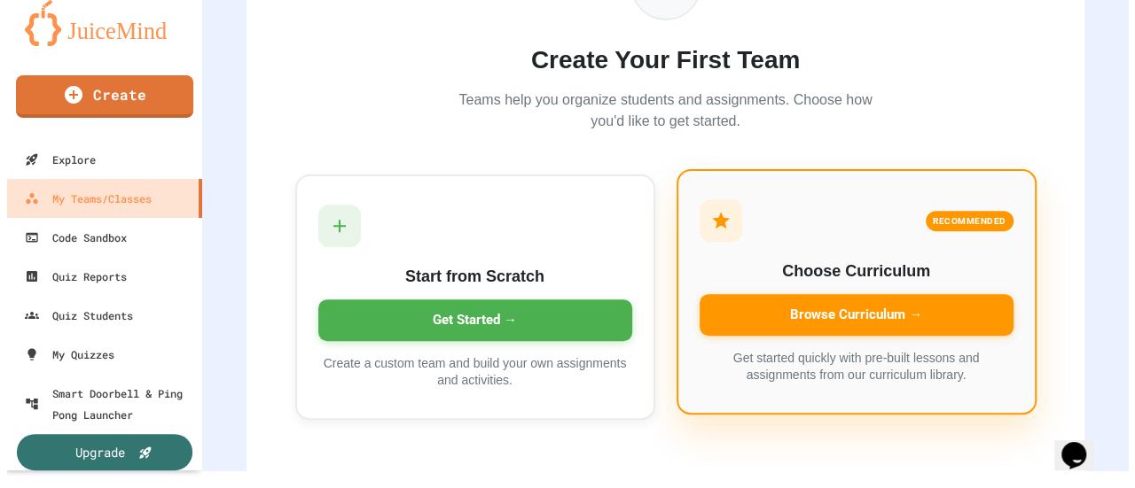
scroll to position [246, 0]
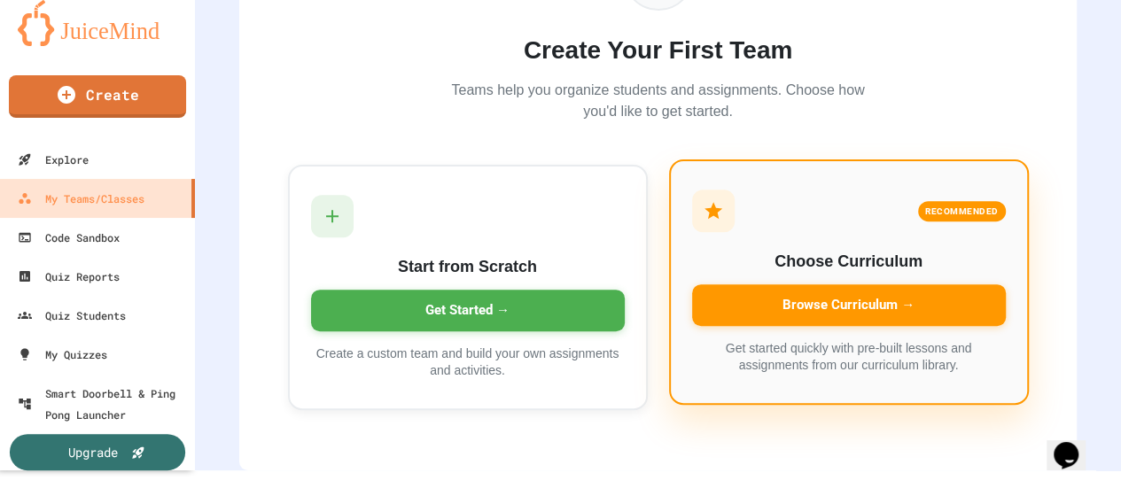
click at [799, 290] on div "Browse Curriculum →" at bounding box center [849, 306] width 314 height 42
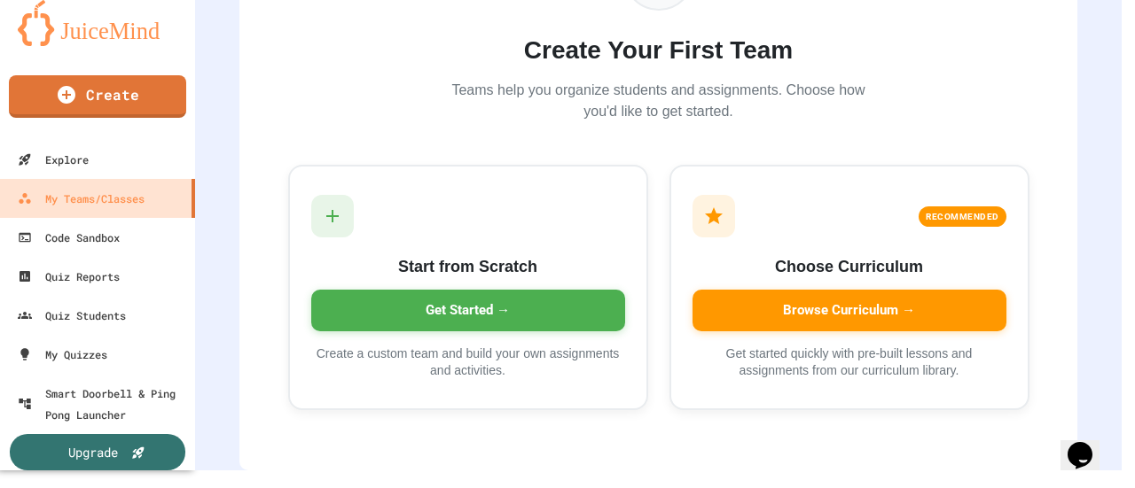
type input "*********"
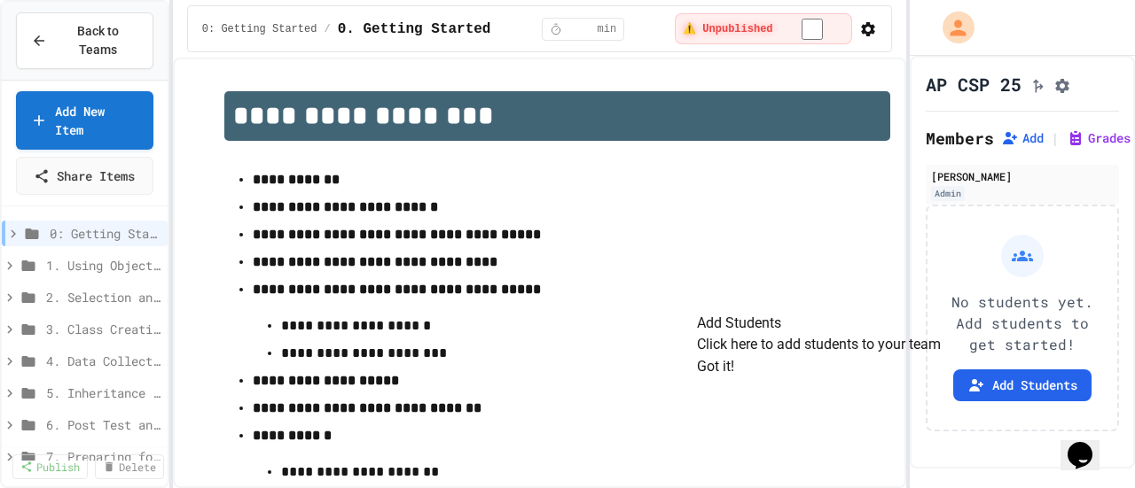
click at [734, 378] on button "Got it!" at bounding box center [715, 366] width 37 height 21
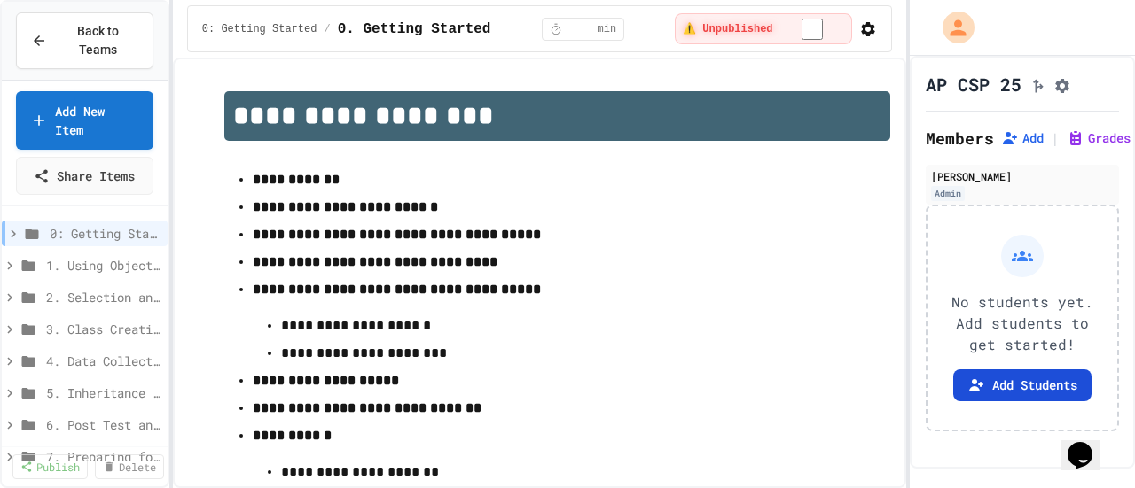
click at [987, 402] on button "Add Students" at bounding box center [1022, 386] width 138 height 32
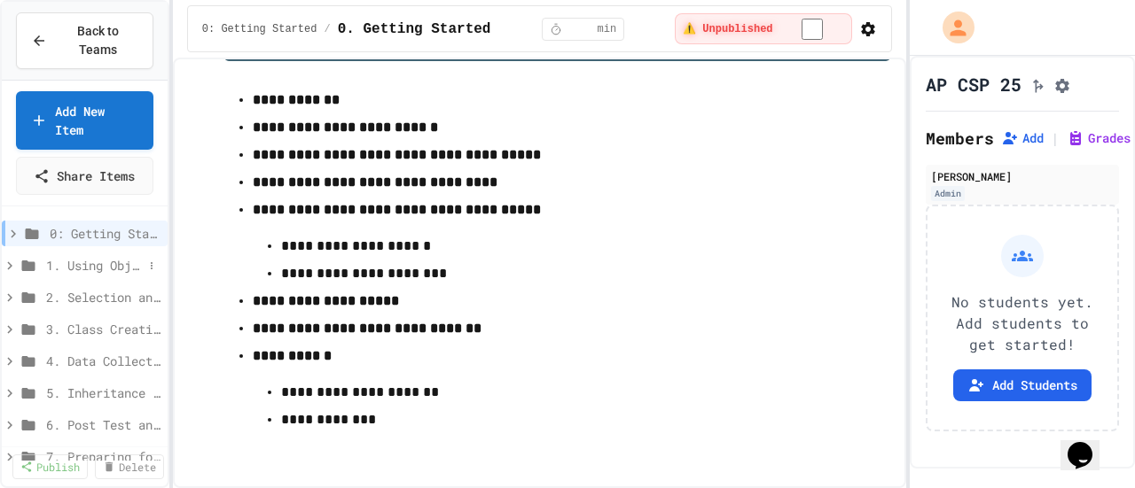
click at [103, 256] on span "1. Using Objects and Methods" at bounding box center [94, 265] width 97 height 19
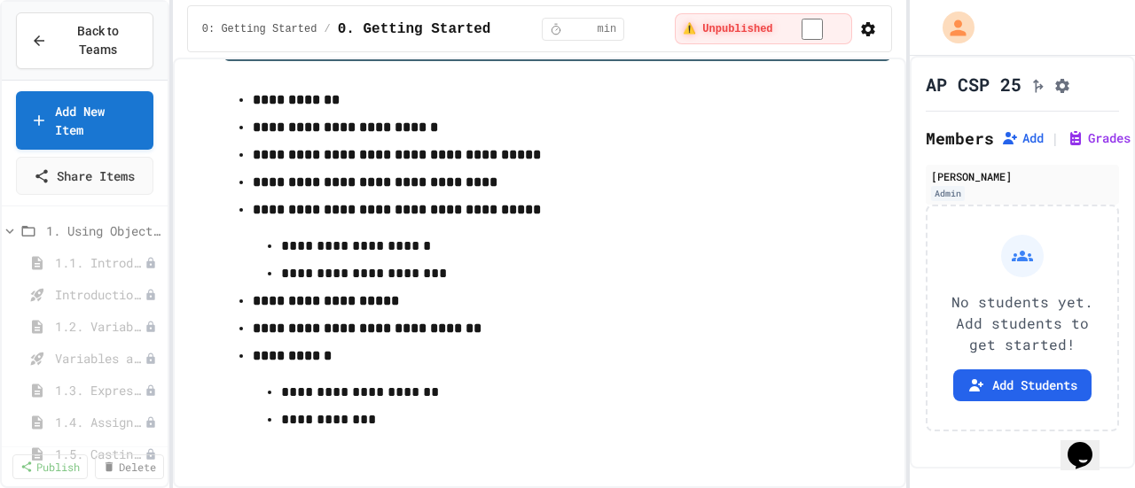
scroll to position [89, 0]
click at [97, 391] on span "1.5. Casting and Ranges of Values" at bounding box center [91, 400] width 72 height 19
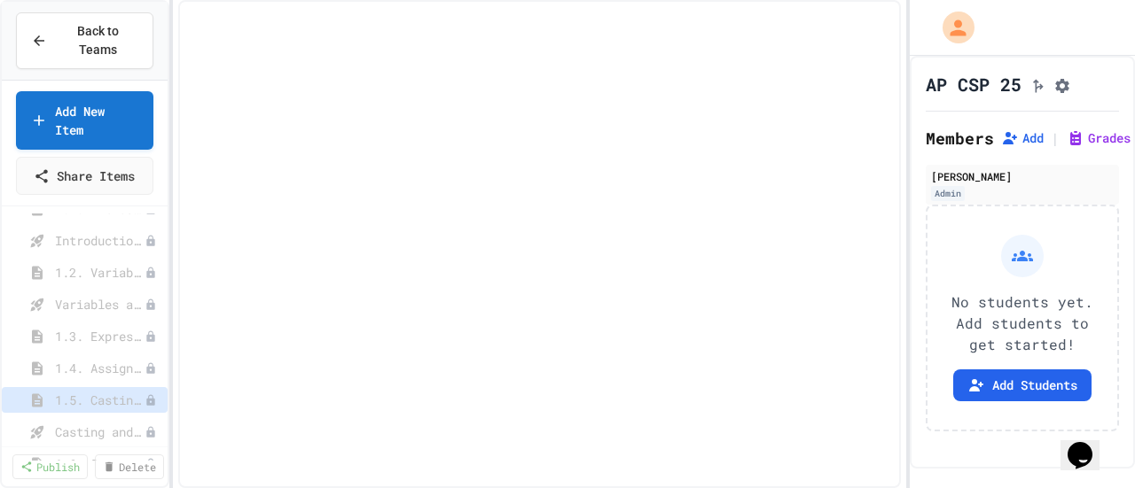
select select "***"
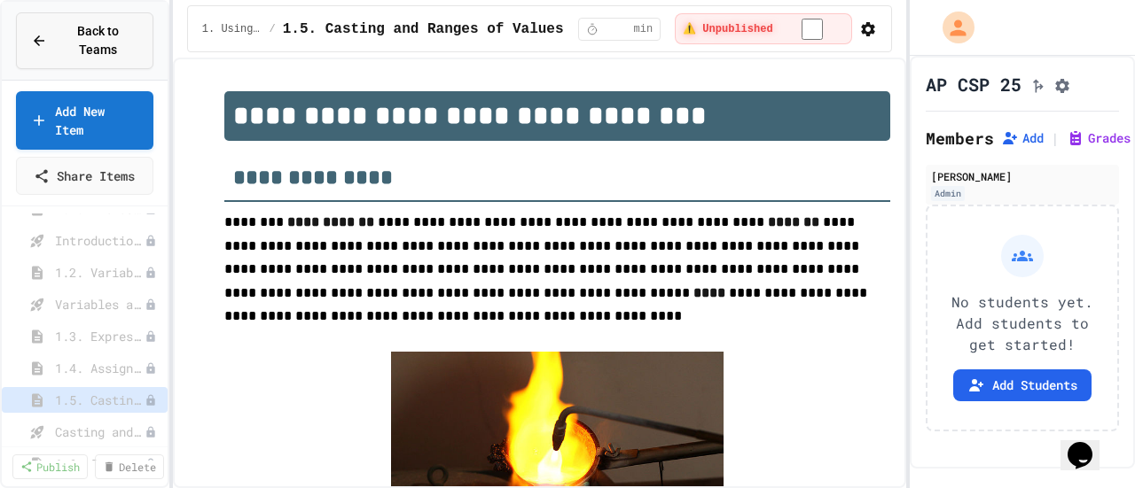
click at [98, 42] on button "Back to Teams" at bounding box center [84, 40] width 137 height 57
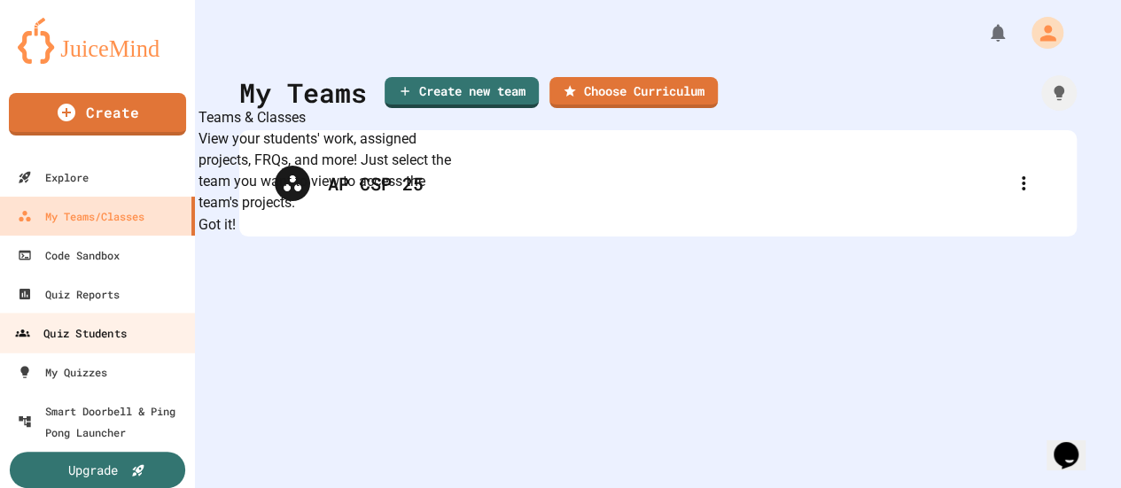
click at [88, 334] on div "Quiz Students" at bounding box center [71, 334] width 112 height 22
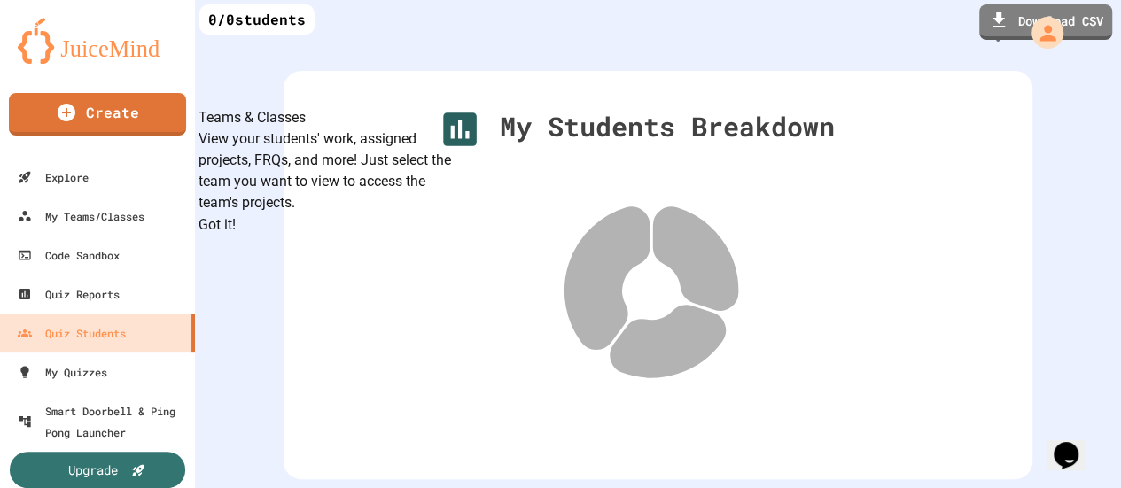
click at [236, 236] on button "Got it!" at bounding box center [217, 225] width 37 height 21
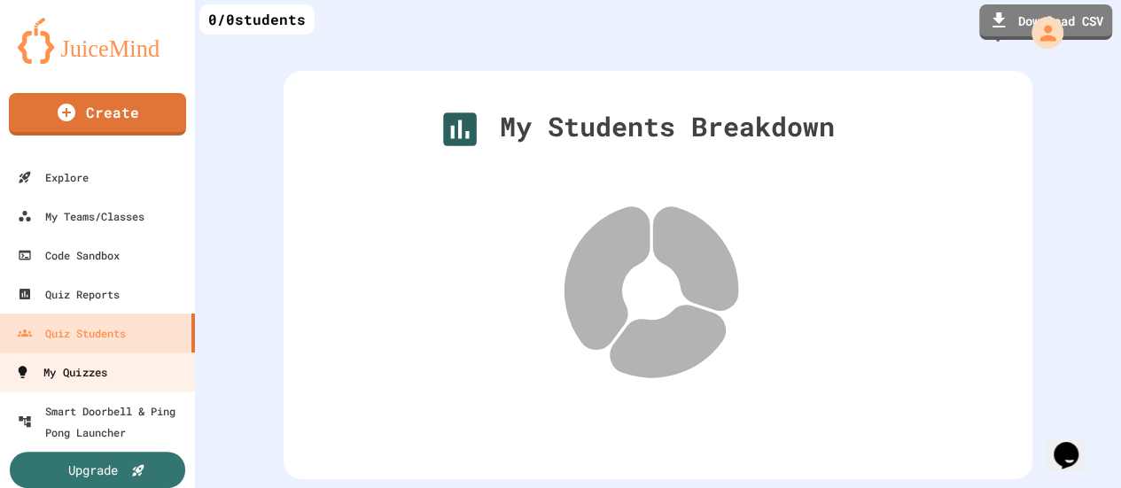
click at [111, 373] on link "My Quizzes" at bounding box center [97, 372] width 201 height 40
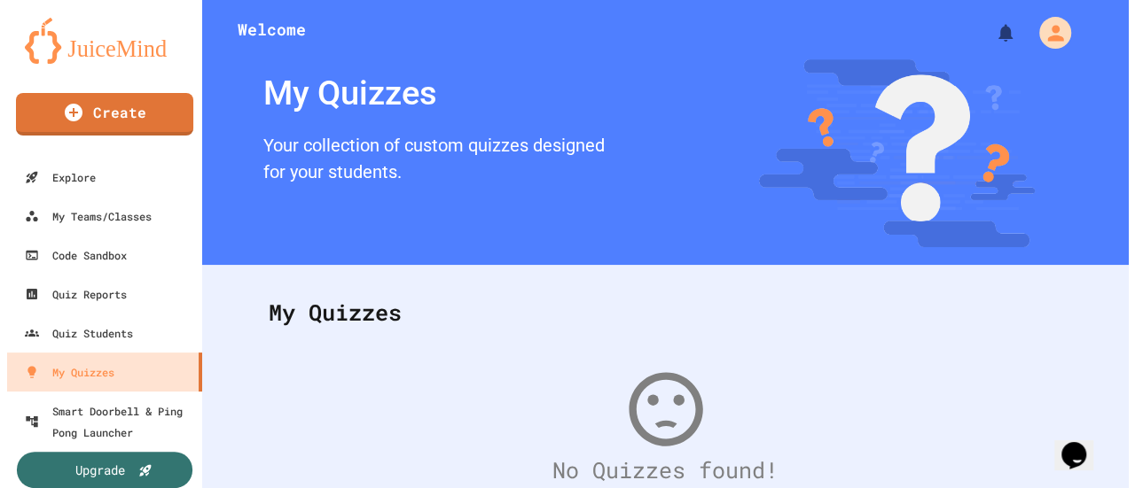
scroll to position [183, 0]
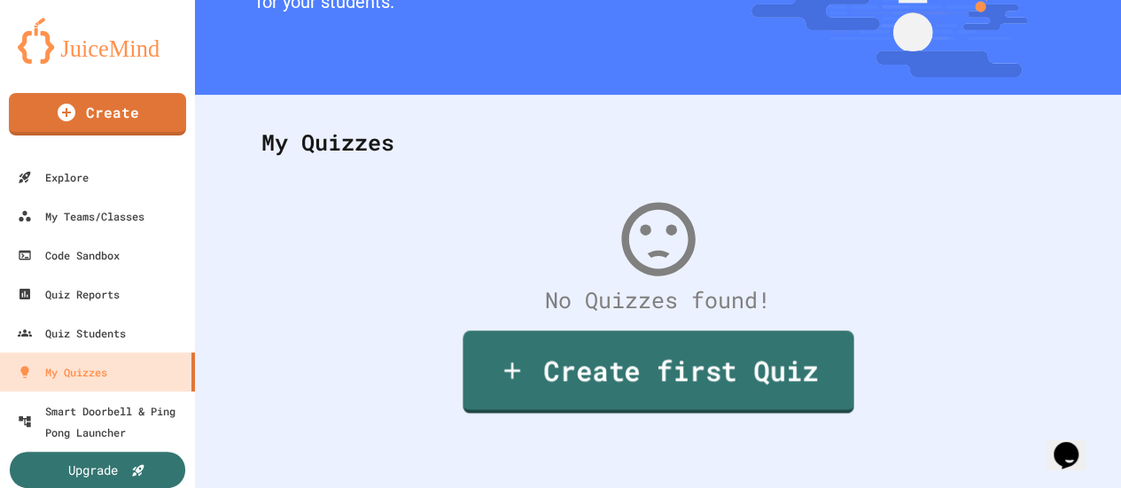
click at [584, 350] on link "Create first Quiz" at bounding box center [658, 372] width 391 height 82
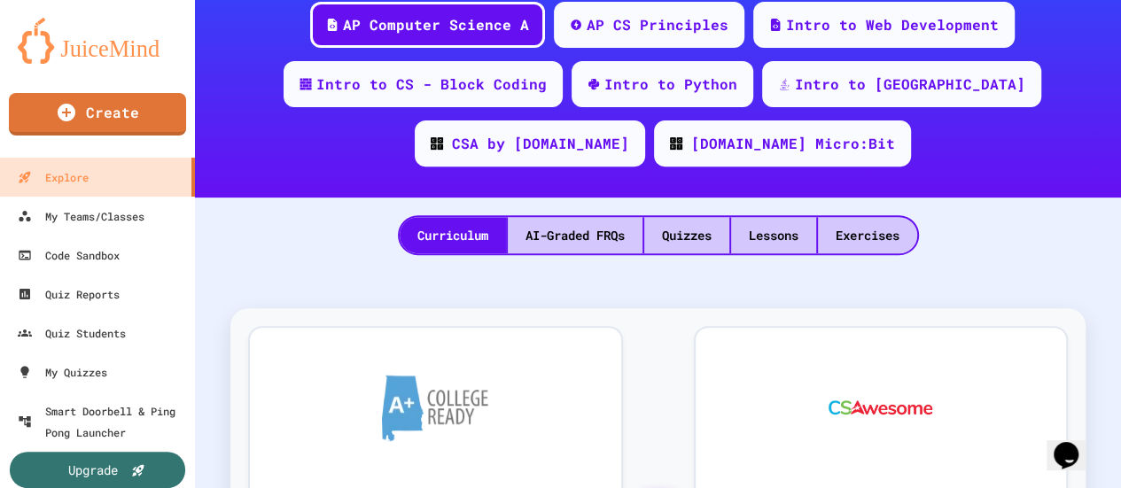
scroll to position [266, 0]
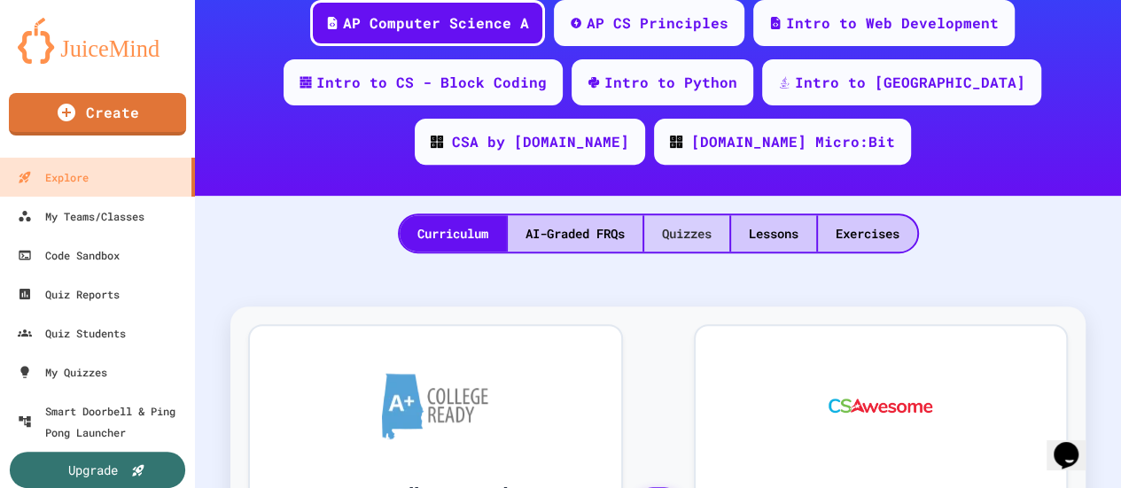
click at [671, 233] on div "Quizzes" at bounding box center [686, 233] width 85 height 36
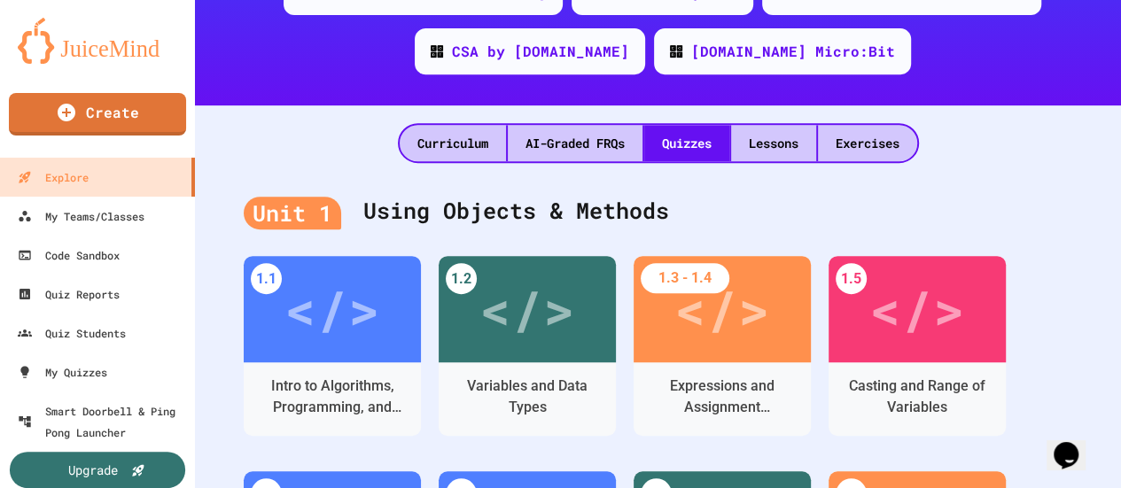
scroll to position [443, 0]
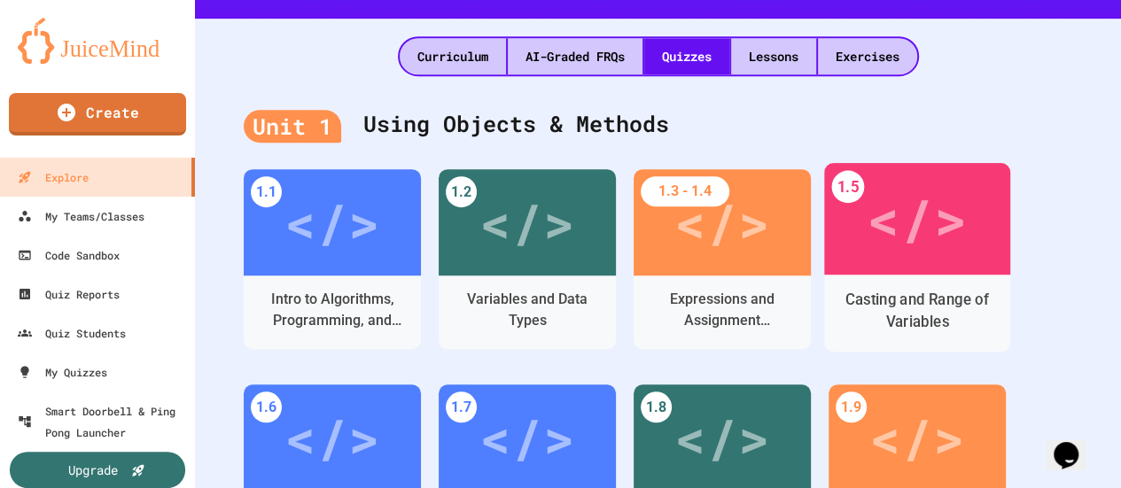
click at [873, 235] on div "</>" at bounding box center [917, 218] width 100 height 83
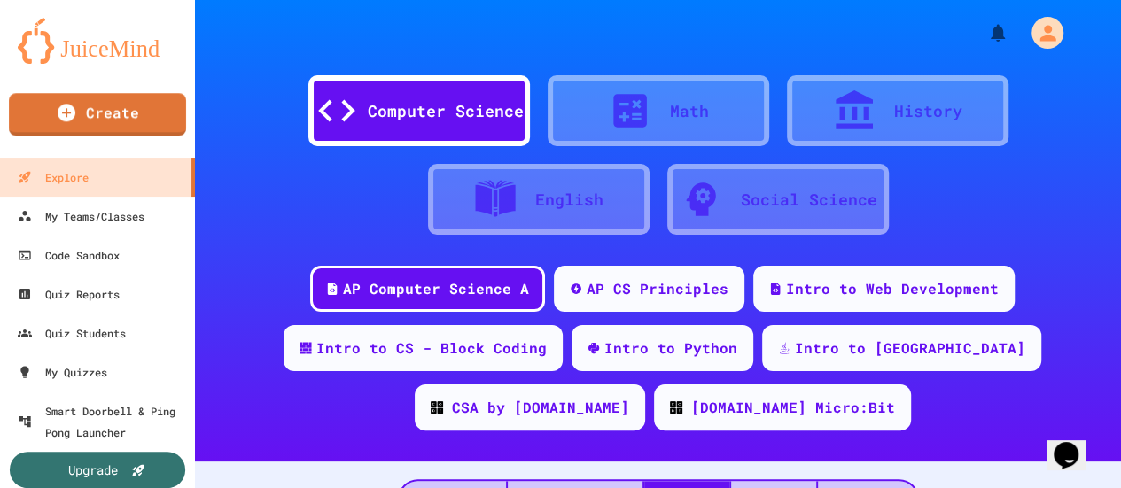
click at [139, 43] on img at bounding box center [98, 41] width 160 height 46
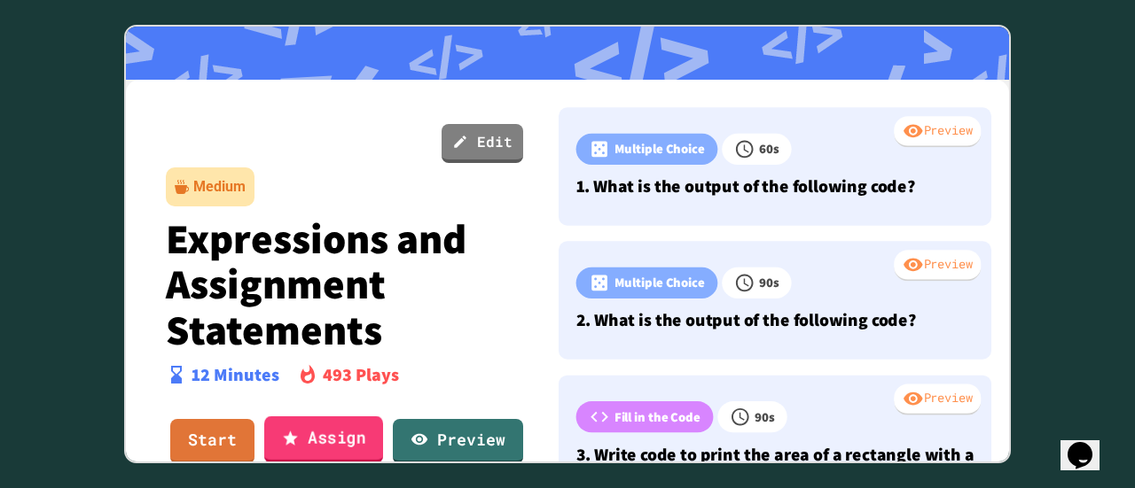
click at [320, 440] on link "Assign" at bounding box center [323, 440] width 119 height 48
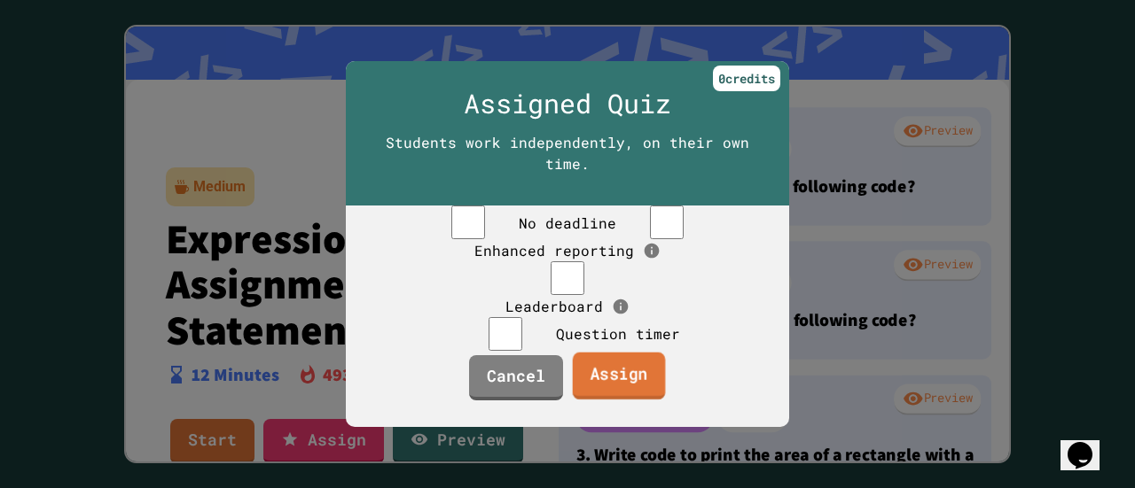
click at [605, 400] on link "Assign" at bounding box center [619, 376] width 93 height 48
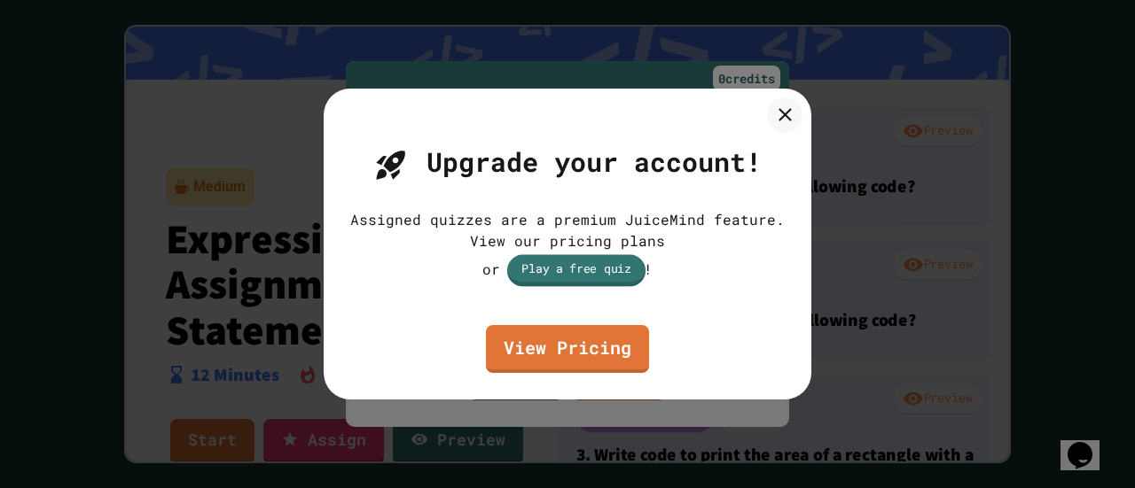
click at [540, 270] on link "Play a free quiz" at bounding box center [576, 270] width 138 height 32
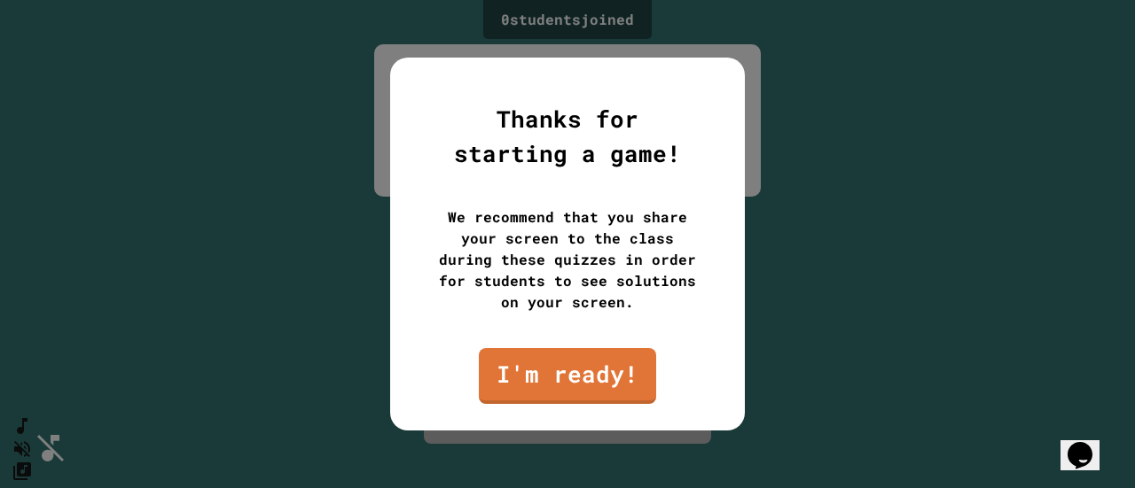
click at [257, 139] on div at bounding box center [567, 244] width 1135 height 488
click at [581, 381] on link "I'm ready!" at bounding box center [568, 375] width 180 height 59
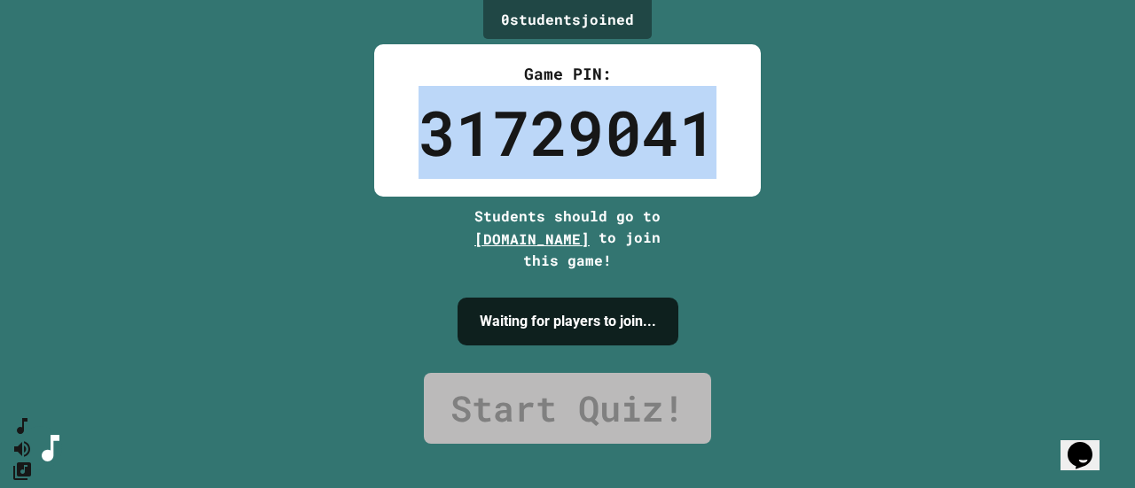
drag, startPoint x: 725, startPoint y: 137, endPoint x: 392, endPoint y: 143, distance: 333.3
click at [394, 144] on div "Game PIN: 31729041" at bounding box center [567, 120] width 386 height 152
copy div "31729041"
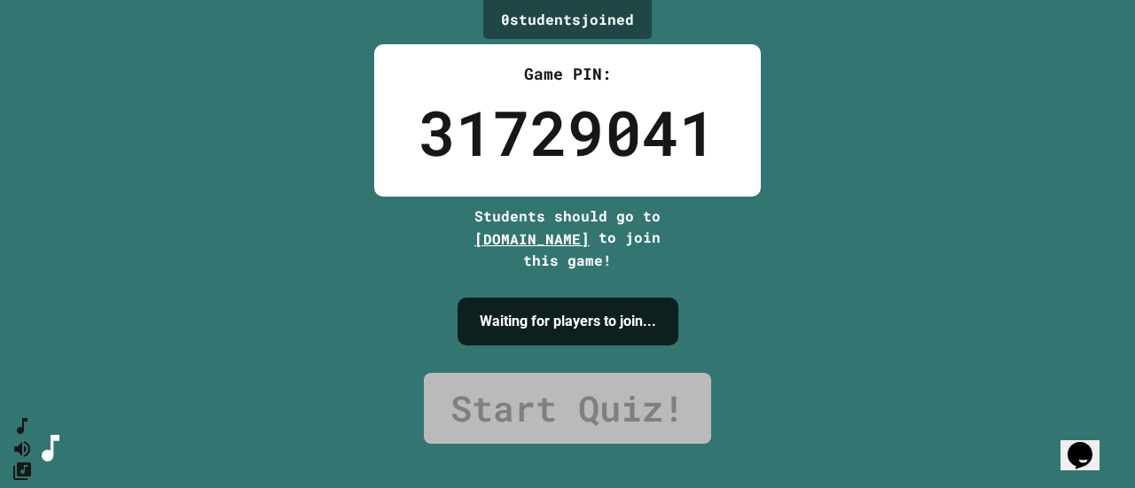
drag, startPoint x: 551, startPoint y: 238, endPoint x: 495, endPoint y: 241, distance: 56.8
click at [495, 241] on span "play.juicemind.com" at bounding box center [531, 239] width 115 height 19
click at [457, 276] on div "Waiting for players to join..." at bounding box center [567, 322] width 221 height 102
drag, startPoint x: 430, startPoint y: 243, endPoint x: 632, endPoint y: 465, distance: 300.6
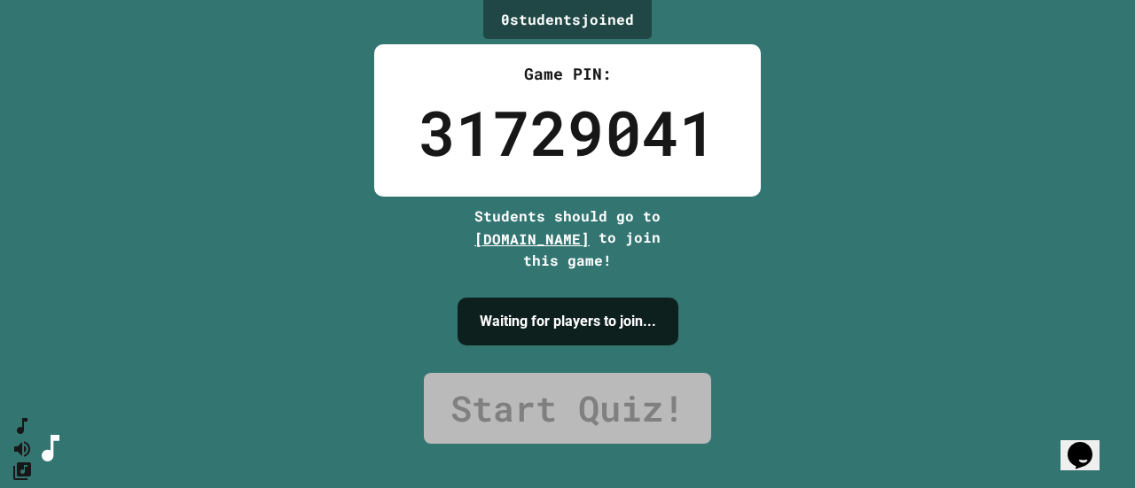
click at [601, 240] on div "0 student s joined Game PIN: 31729041 Students should go to play.juicemind.com …" at bounding box center [567, 244] width 1135 height 488
copy span "[DOMAIN_NAME]"
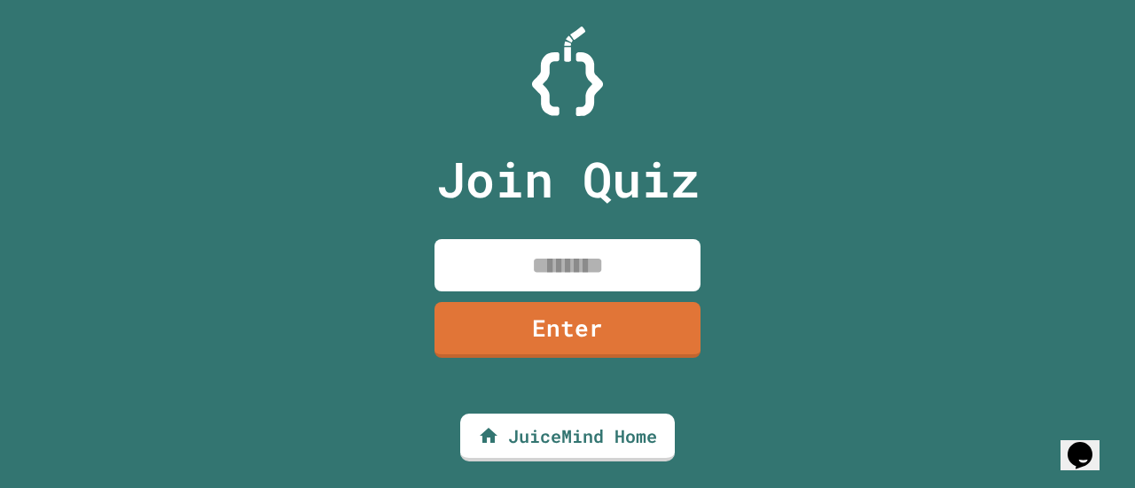
click at [626, 263] on input at bounding box center [567, 265] width 266 height 52
paste input
click at [612, 268] on input at bounding box center [567, 265] width 266 height 52
paste input
click at [602, 282] on input at bounding box center [567, 265] width 266 height 52
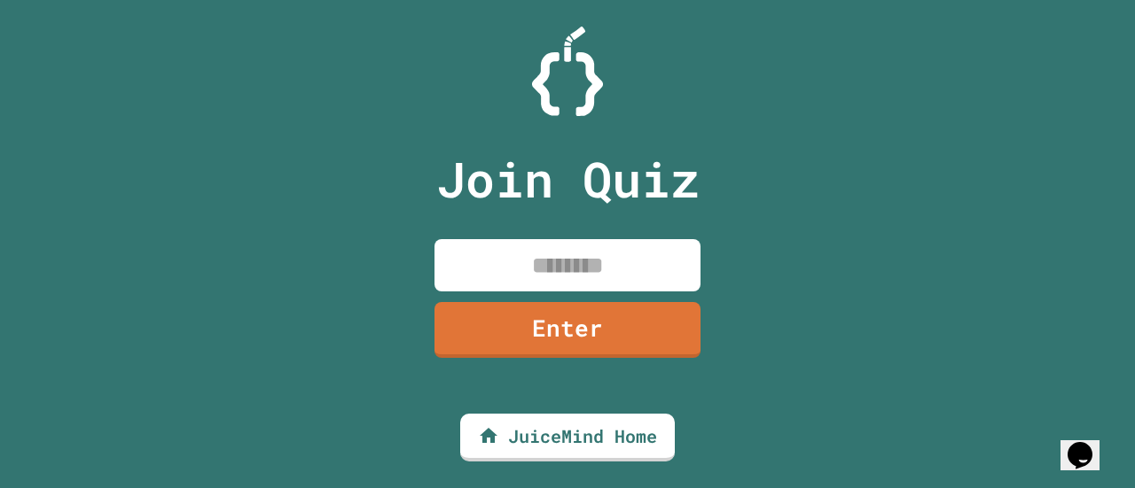
paste input
click at [597, 274] on input at bounding box center [567, 265] width 266 height 52
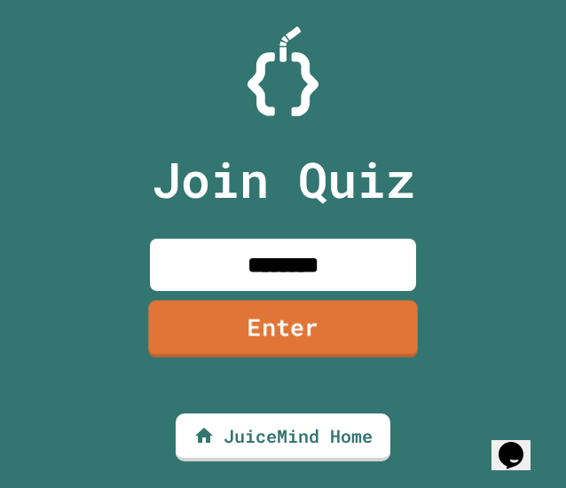
type input "********"
click at [316, 333] on link "Enter" at bounding box center [282, 328] width 269 height 59
